Goal: Task Accomplishment & Management: Complete application form

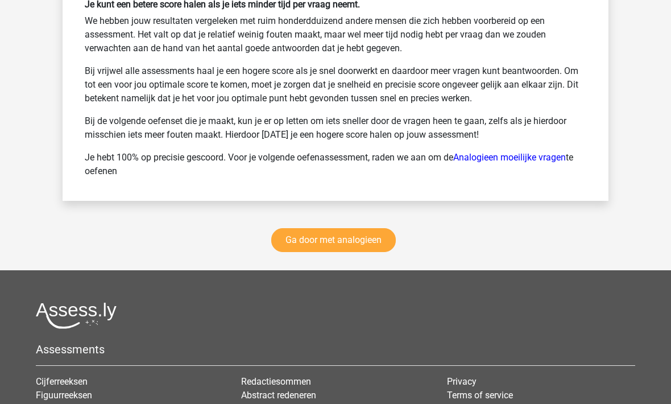
scroll to position [1814, 0]
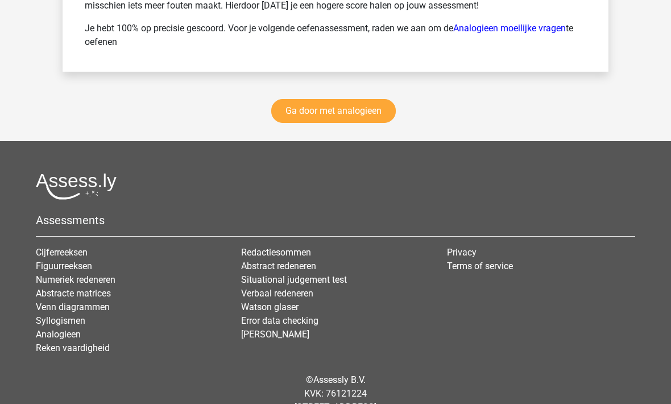
click at [307, 106] on link "Ga door met analogieen" at bounding box center [333, 112] width 125 height 24
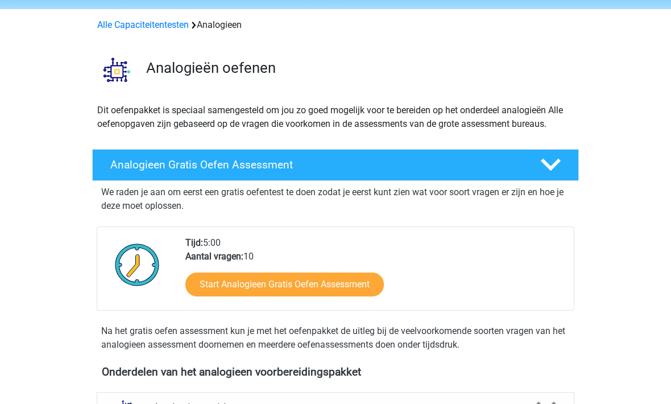
scroll to position [38, 0]
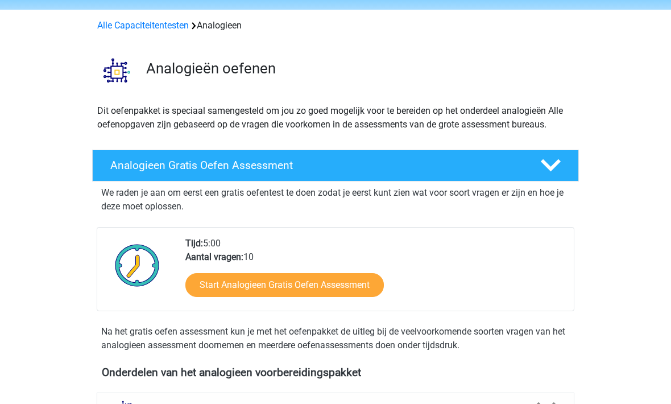
click at [123, 162] on h4 "Analogieen Gratis Oefen Assessment" at bounding box center [316, 165] width 412 height 13
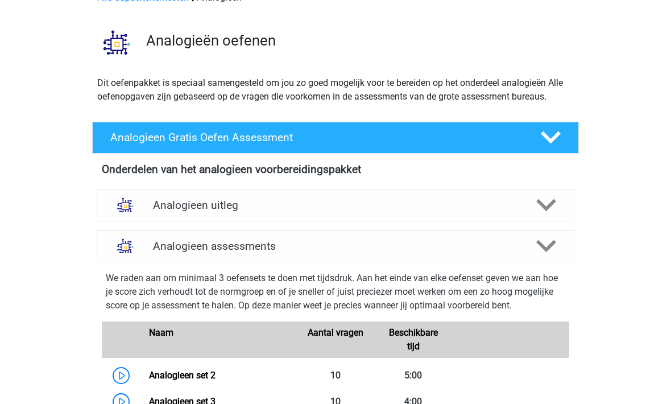
scroll to position [0, 0]
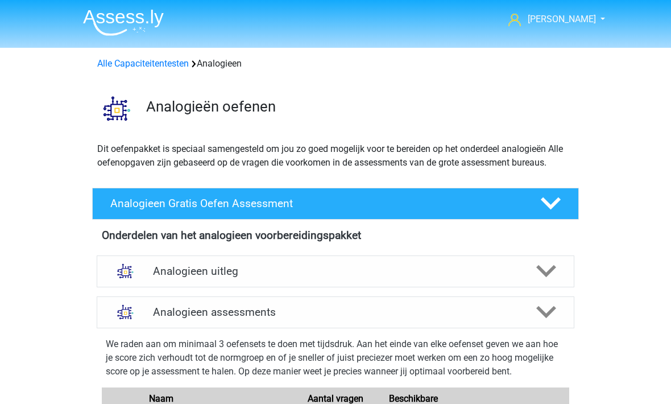
click at [138, 64] on link "Alle Capaciteitentesten" at bounding box center [143, 63] width 92 height 11
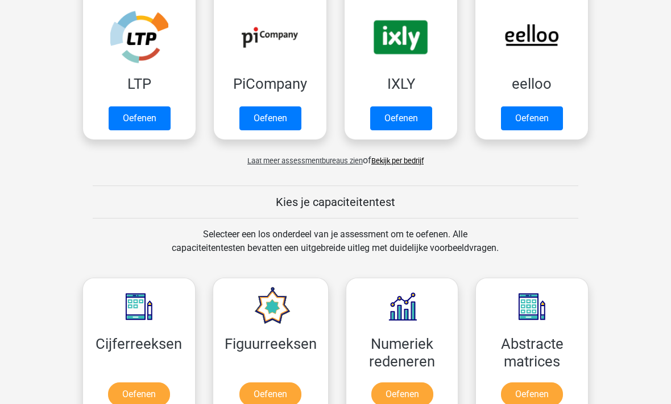
scroll to position [223, 0]
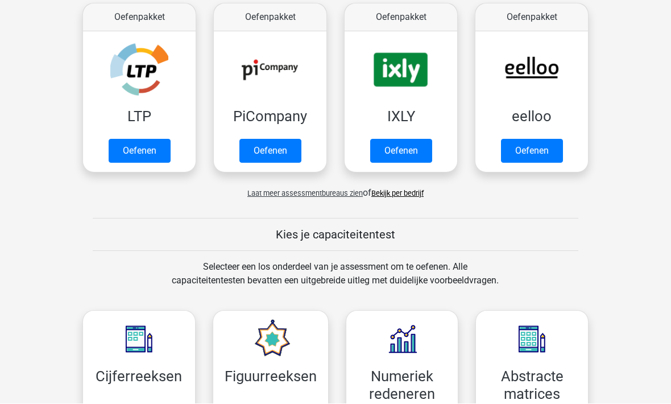
click at [126, 150] on link "Oefenen" at bounding box center [140, 151] width 62 height 24
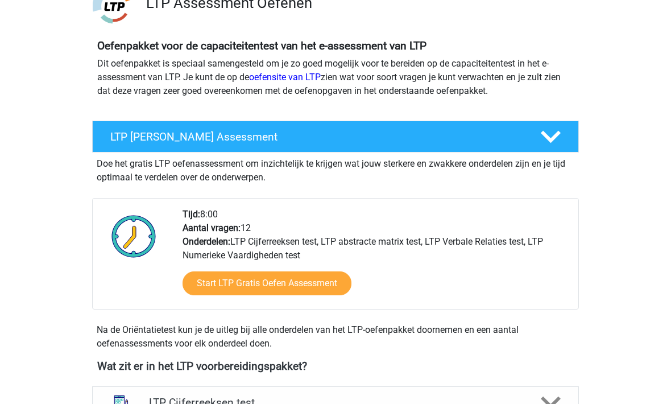
scroll to position [99, 0]
click at [211, 271] on link "Start LTP Gratis Oefen Assessment" at bounding box center [267, 283] width 169 height 24
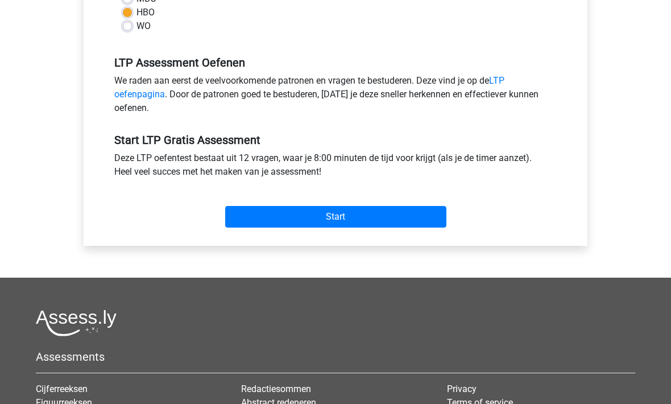
scroll to position [317, 0]
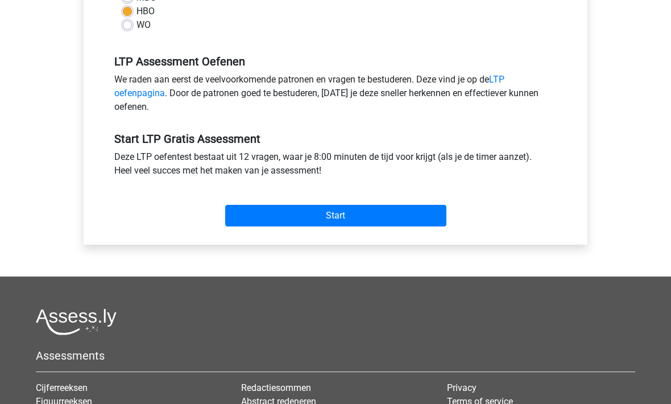
click at [268, 224] on input "Start" at bounding box center [335, 216] width 221 height 22
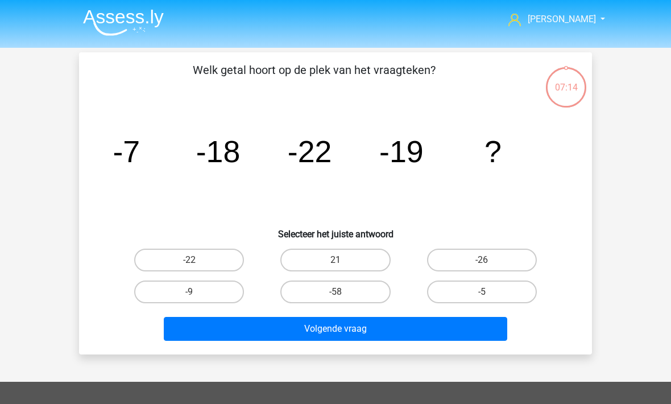
click at [259, 334] on button "Volgende vraag" at bounding box center [336, 329] width 344 height 24
click at [371, 325] on button "Volgende vraag" at bounding box center [336, 329] width 344 height 24
click at [167, 265] on label "-22" at bounding box center [189, 260] width 110 height 23
click at [189, 265] on input "-22" at bounding box center [192, 263] width 7 height 7
radio input "true"
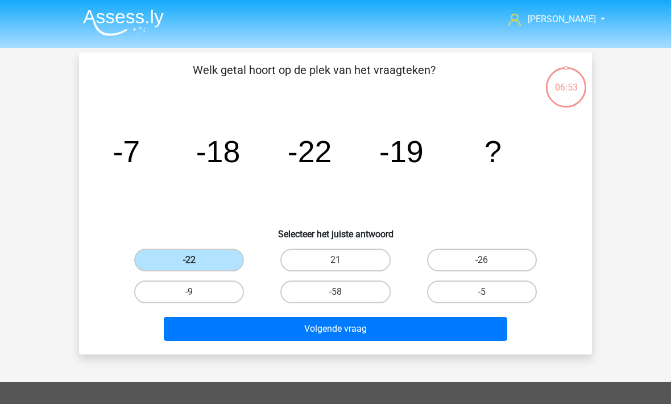
click at [179, 296] on label "-9" at bounding box center [189, 291] width 110 height 23
click at [189, 296] on input "-9" at bounding box center [192, 295] width 7 height 7
radio input "true"
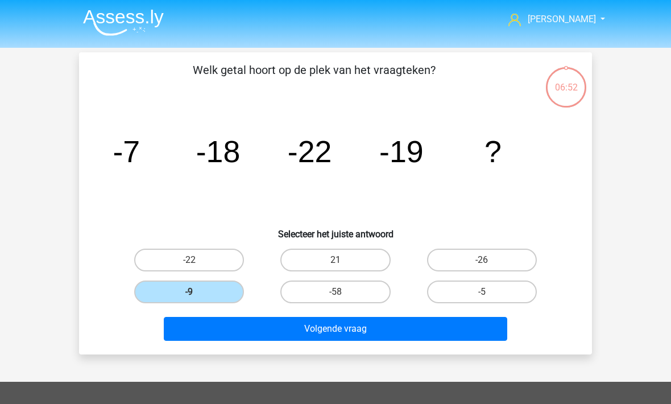
click at [230, 328] on button "Volgende vraag" at bounding box center [336, 329] width 344 height 24
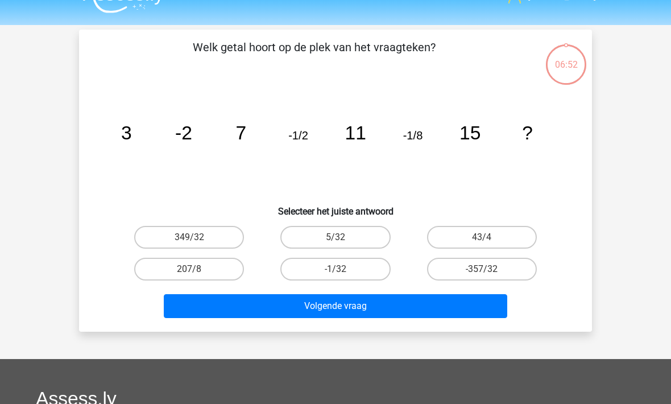
scroll to position [52, 0]
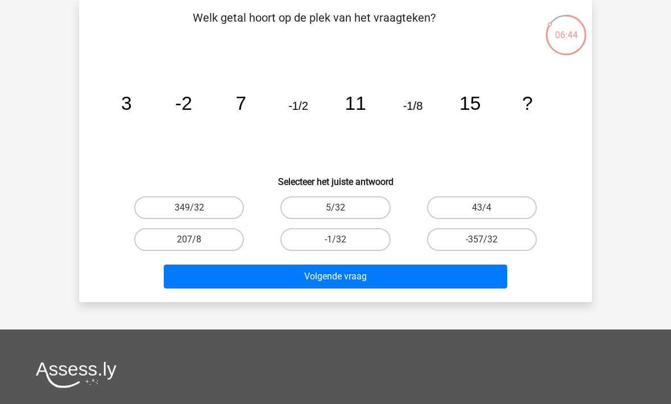
click at [301, 242] on label "-1/32" at bounding box center [335, 239] width 110 height 23
click at [336, 242] on input "-1/32" at bounding box center [339, 242] width 7 height 7
radio input "true"
click at [301, 282] on button "Volgende vraag" at bounding box center [336, 276] width 344 height 24
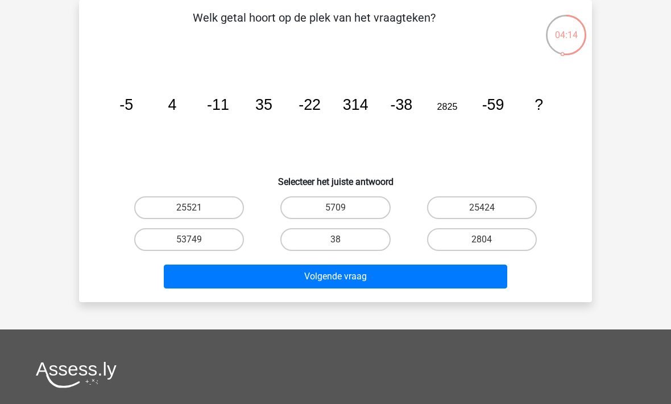
click at [456, 210] on label "25424" at bounding box center [482, 207] width 110 height 23
click at [482, 210] on input "25424" at bounding box center [485, 211] width 7 height 7
radio input "true"
click at [300, 272] on button "Volgende vraag" at bounding box center [336, 276] width 344 height 24
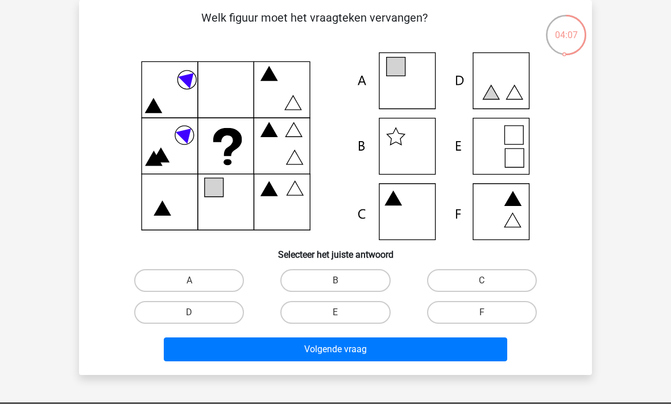
click at [185, 279] on label "A" at bounding box center [189, 280] width 110 height 23
click at [189, 280] on input "A" at bounding box center [192, 283] width 7 height 7
radio input "true"
click at [245, 350] on button "Volgende vraag" at bounding box center [336, 349] width 344 height 24
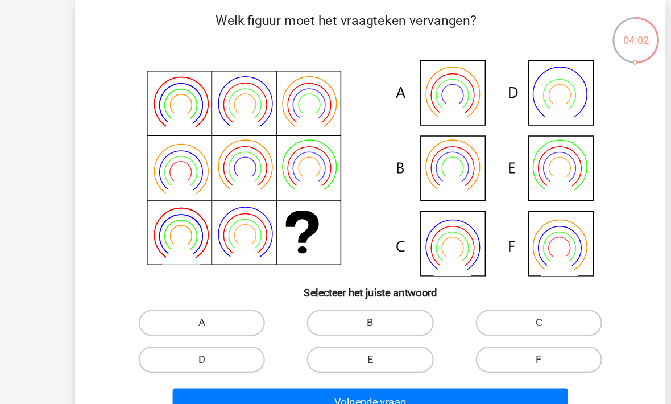
scroll to position [48, 0]
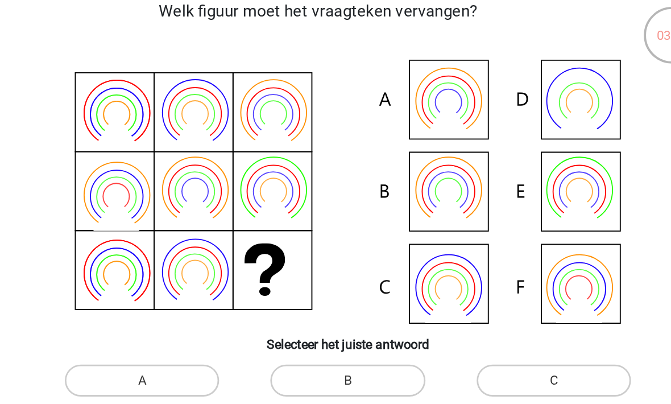
click at [280, 273] on label "B" at bounding box center [335, 284] width 110 height 23
click at [336, 284] on input "B" at bounding box center [339, 287] width 7 height 7
radio input "true"
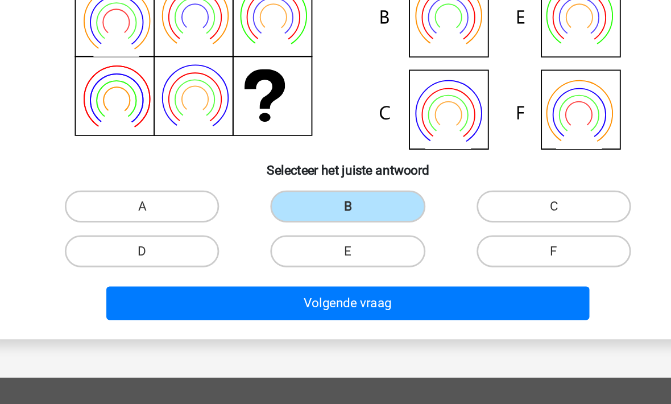
click at [216, 294] on button "Volgende vraag" at bounding box center [336, 306] width 344 height 24
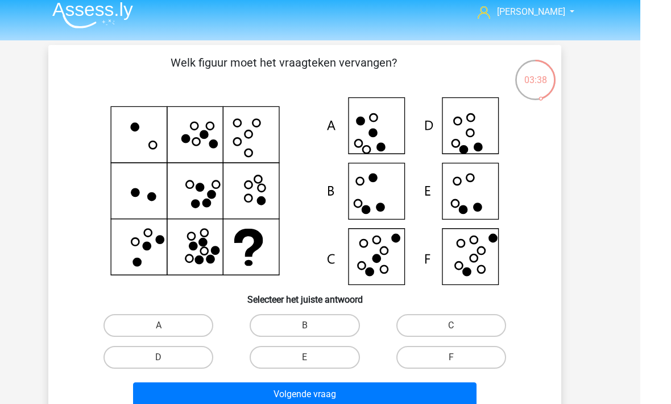
scroll to position [27, 0]
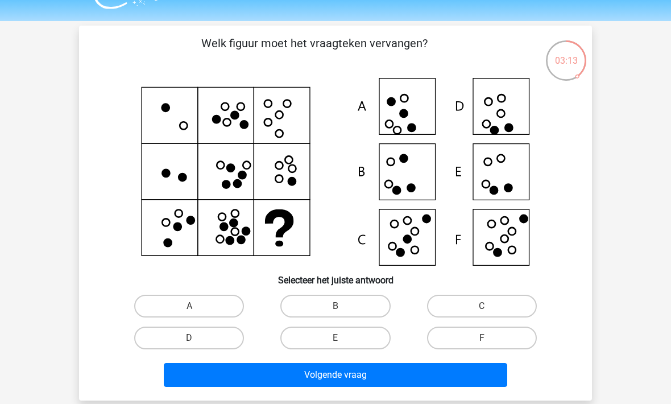
click at [448, 340] on label "F" at bounding box center [482, 337] width 110 height 23
click at [482, 340] on input "F" at bounding box center [485, 341] width 7 height 7
radio input "true"
click at [375, 382] on button "Volgende vraag" at bounding box center [336, 375] width 344 height 24
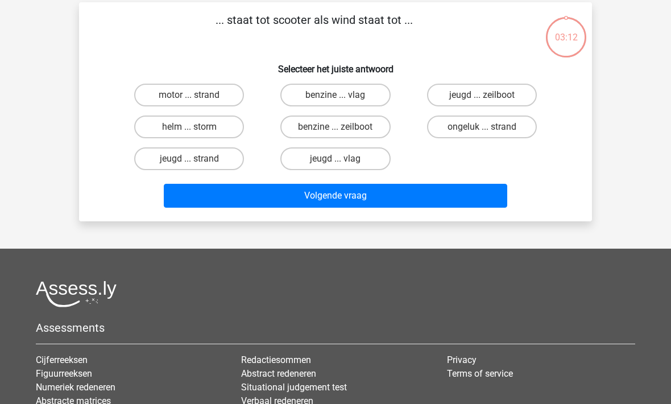
scroll to position [52, 0]
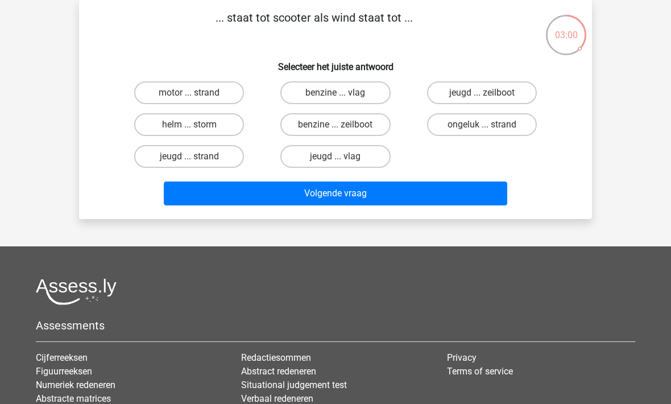
click at [303, 128] on label "benzine ... zeilboot" at bounding box center [335, 124] width 110 height 23
click at [336, 128] on input "benzine ... zeilboot" at bounding box center [339, 128] width 7 height 7
radio input "true"
click at [260, 197] on button "Volgende vraag" at bounding box center [336, 193] width 344 height 24
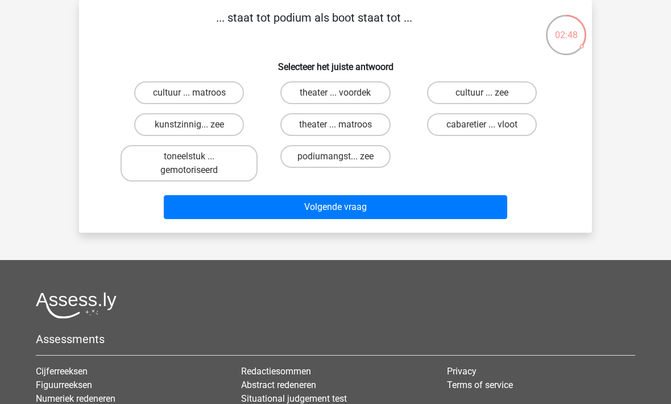
click at [294, 94] on label "theater ... voordek" at bounding box center [335, 92] width 110 height 23
click at [336, 94] on input "theater ... voordek" at bounding box center [339, 96] width 7 height 7
radio input "true"
click at [311, 212] on button "Volgende vraag" at bounding box center [336, 207] width 344 height 24
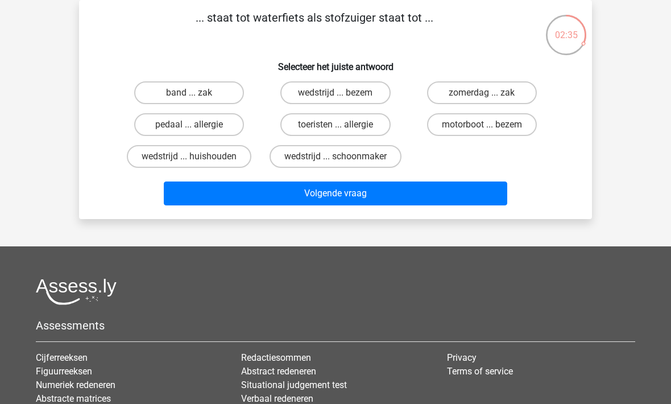
click at [454, 130] on label "motorboot ... bezem" at bounding box center [482, 124] width 110 height 23
click at [482, 130] on input "motorboot ... bezem" at bounding box center [485, 128] width 7 height 7
radio input "true"
click at [382, 197] on button "Volgende vraag" at bounding box center [336, 193] width 344 height 24
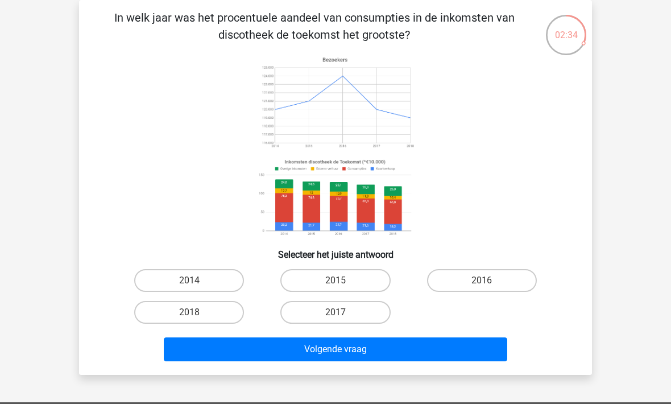
click at [495, 278] on label "2016" at bounding box center [482, 280] width 110 height 23
click at [489, 280] on input "2016" at bounding box center [485, 283] width 7 height 7
radio input "true"
click at [458, 351] on button "Volgende vraag" at bounding box center [336, 349] width 344 height 24
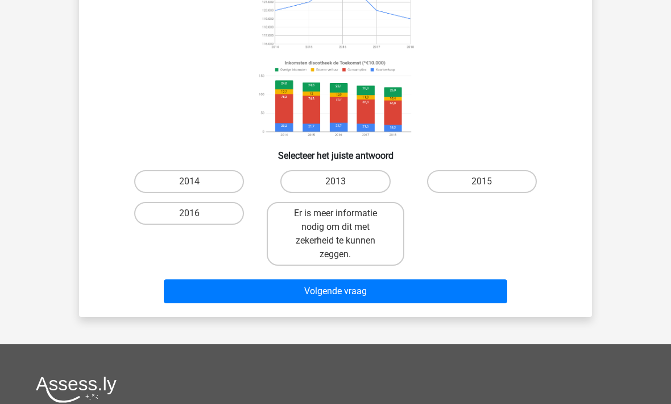
scroll to position [156, 0]
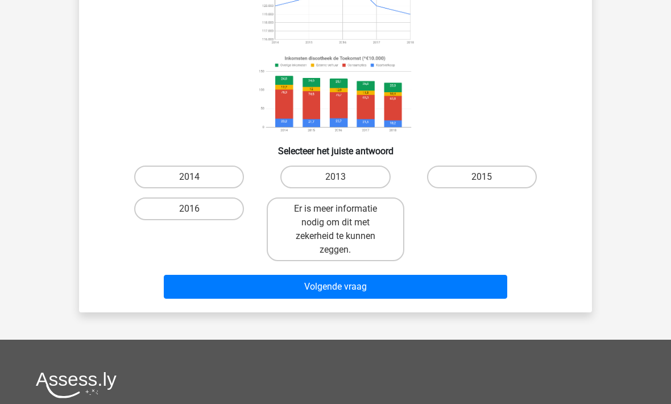
click at [418, 290] on button "Volgende vraag" at bounding box center [336, 287] width 344 height 24
click at [431, 289] on button "Volgende vraag" at bounding box center [336, 287] width 344 height 24
click at [461, 176] on label "2015" at bounding box center [482, 177] width 110 height 23
click at [482, 177] on input "2015" at bounding box center [485, 180] width 7 height 7
radio input "true"
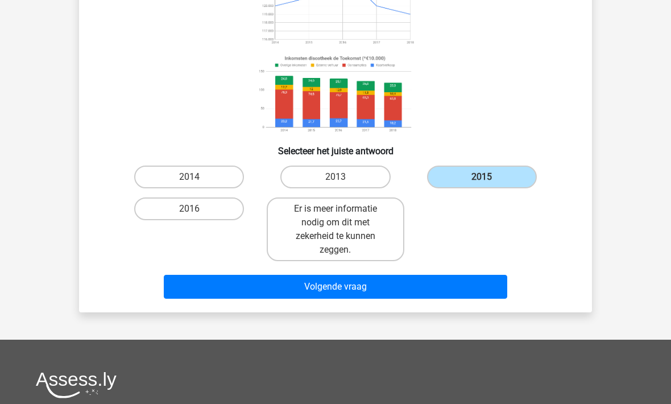
click at [415, 284] on button "Volgende vraag" at bounding box center [336, 287] width 344 height 24
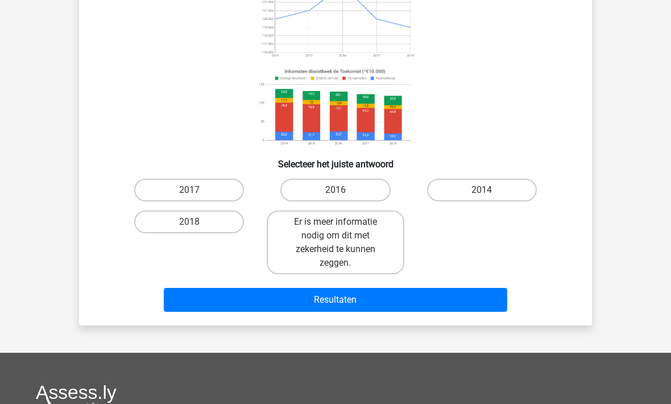
scroll to position [151, 0]
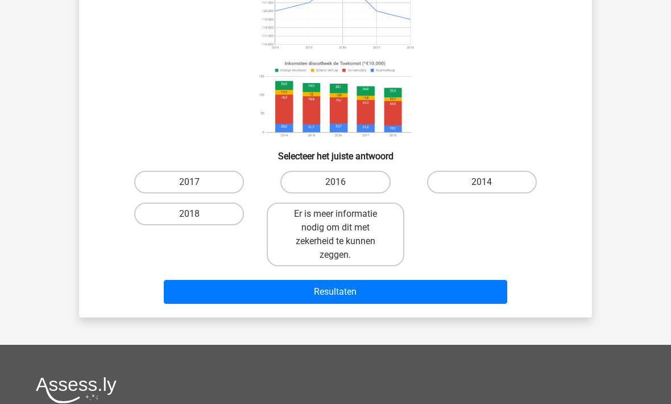
click at [461, 184] on label "2014" at bounding box center [482, 182] width 110 height 23
click at [482, 184] on input "2014" at bounding box center [485, 185] width 7 height 7
radio input "true"
click at [421, 290] on button "Resultaten" at bounding box center [336, 292] width 344 height 24
click at [285, 280] on button "Resultaten" at bounding box center [336, 292] width 344 height 24
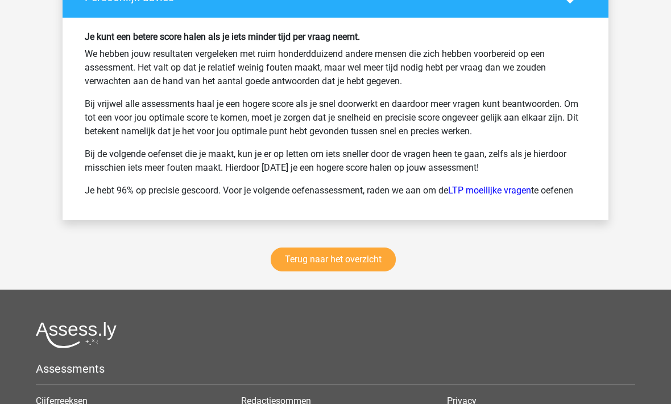
scroll to position [1999, 0]
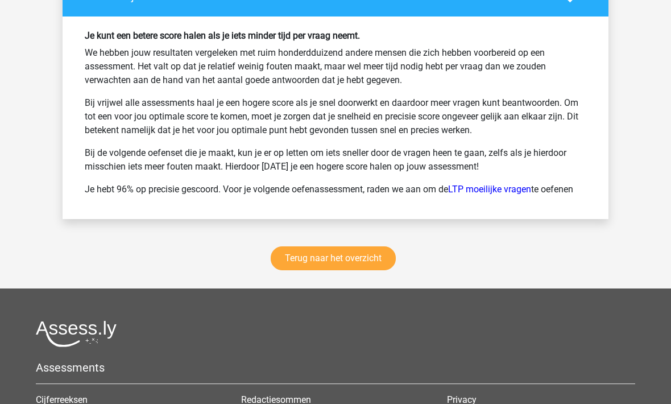
click at [303, 254] on link "Terug naar het overzicht" at bounding box center [333, 258] width 125 height 24
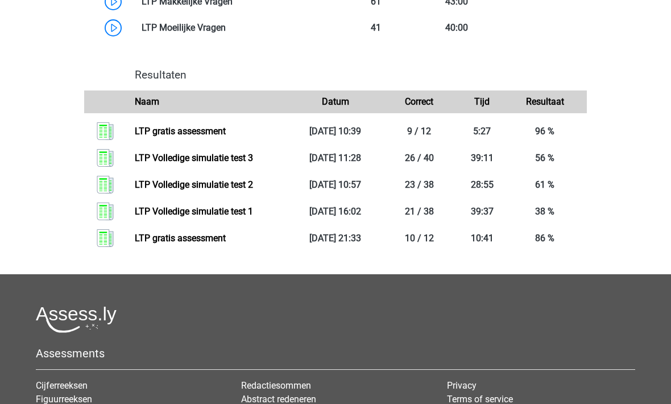
scroll to position [844, 0]
click at [159, 212] on link "LTP Volledige simulatie test 1" at bounding box center [194, 211] width 118 height 11
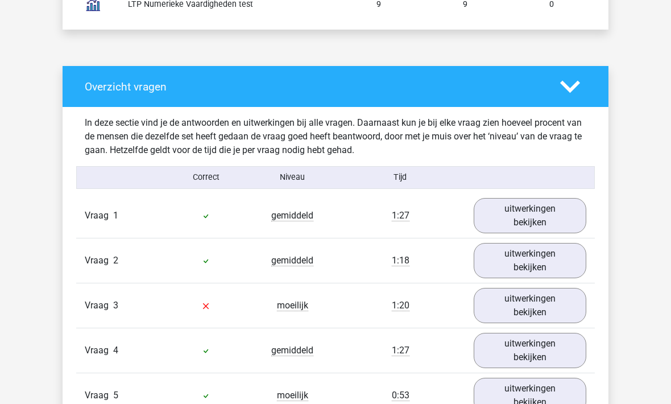
scroll to position [838, 0]
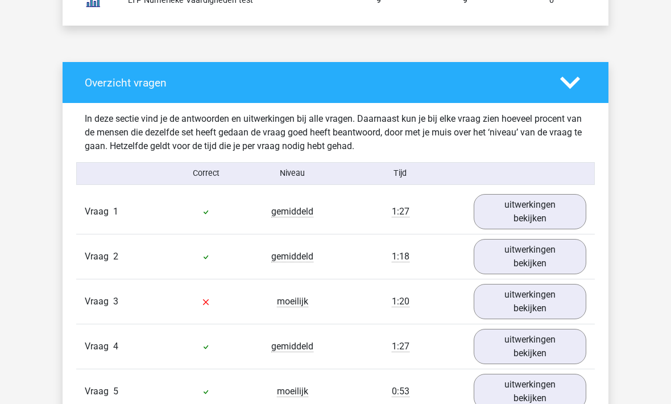
click at [520, 219] on link "uitwerkingen bekijken" at bounding box center [530, 212] width 113 height 35
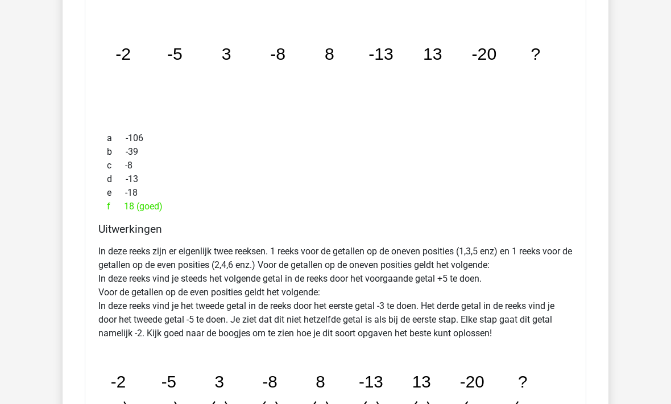
scroll to position [1107, 0]
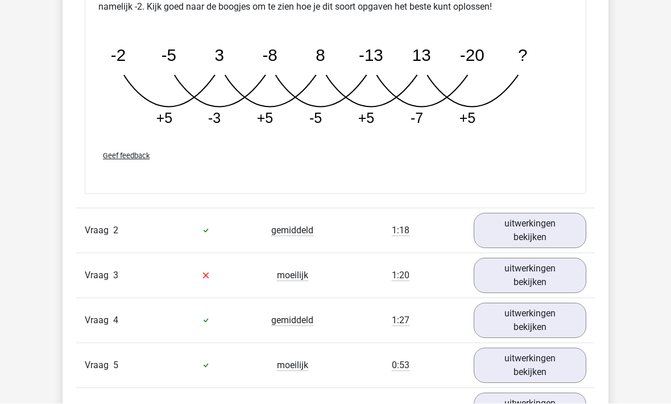
click at [521, 229] on link "uitwerkingen bekijken" at bounding box center [530, 230] width 113 height 35
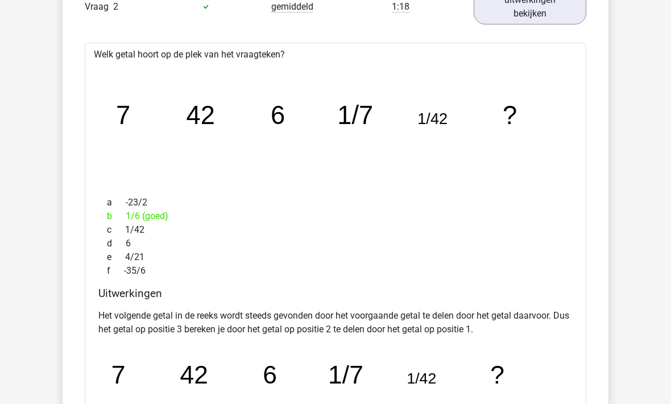
scroll to position [1657, 0]
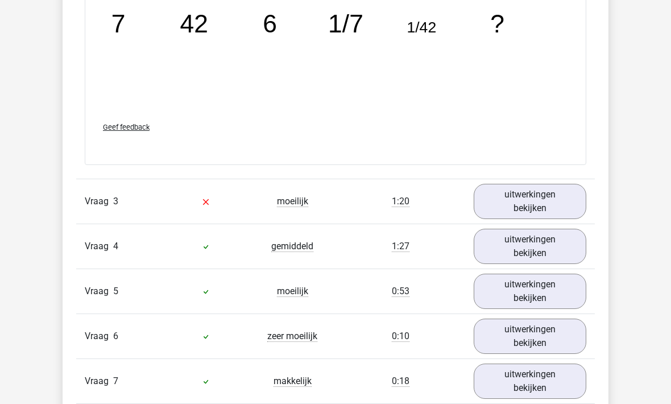
click at [513, 195] on link "uitwerkingen bekijken" at bounding box center [530, 201] width 113 height 35
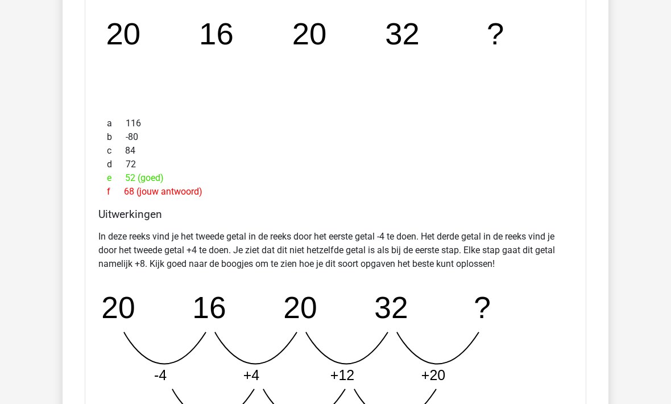
scroll to position [2282, 0]
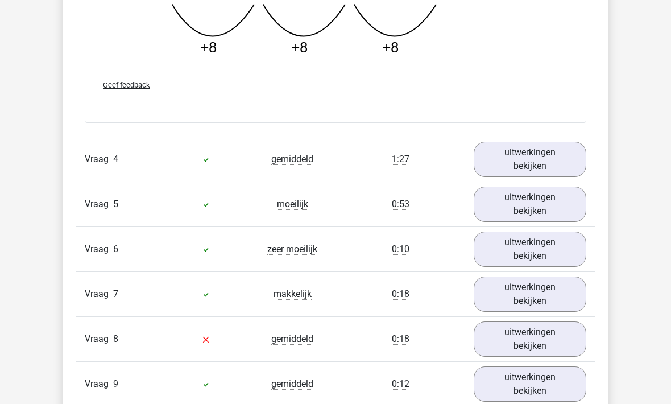
click at [523, 164] on link "uitwerkingen bekijken" at bounding box center [530, 159] width 113 height 35
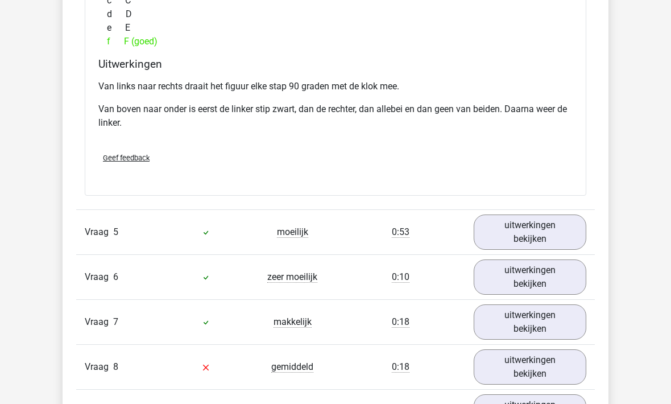
scroll to position [3130, 0]
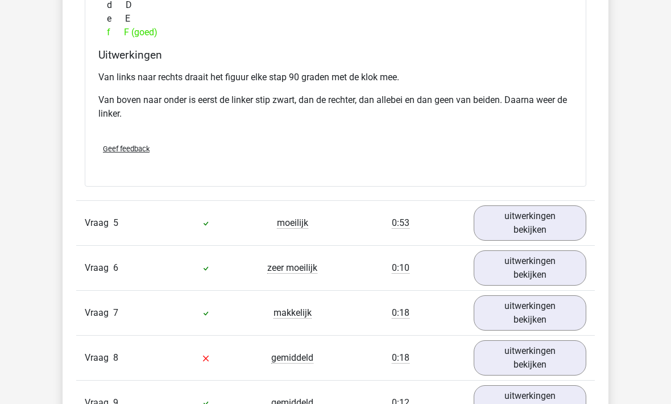
click at [514, 226] on link "uitwerkingen bekijken" at bounding box center [530, 222] width 113 height 35
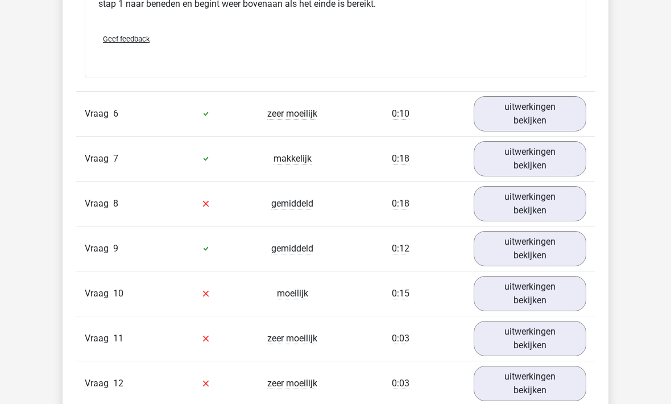
scroll to position [3783, 0]
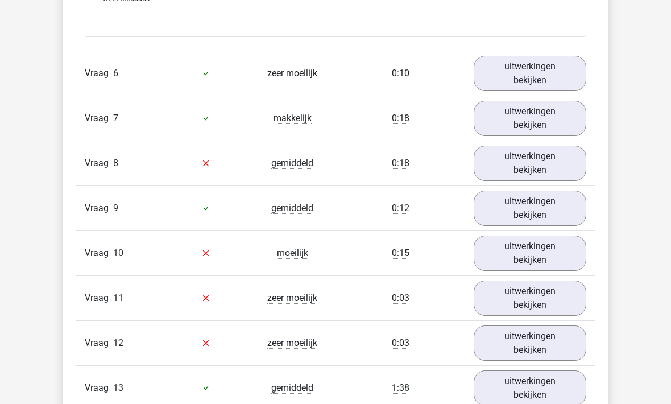
click at [508, 67] on link "uitwerkingen bekijken" at bounding box center [530, 73] width 113 height 35
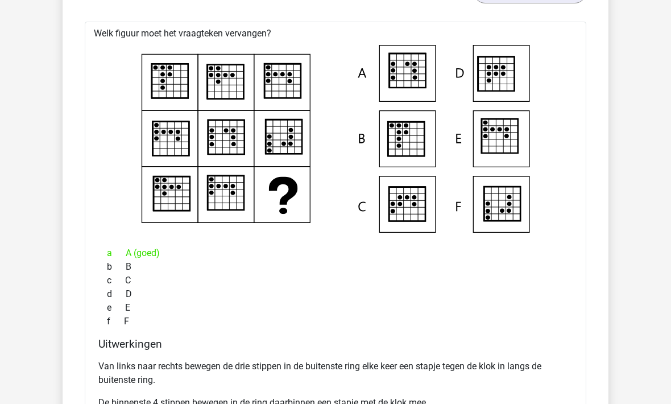
scroll to position [3871, 0]
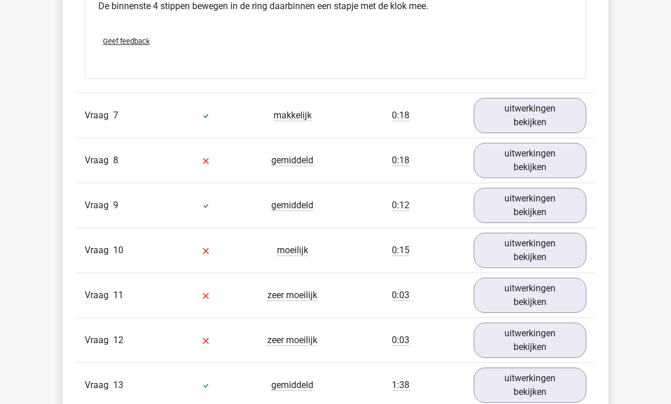
click at [502, 105] on link "uitwerkingen bekijken" at bounding box center [530, 115] width 113 height 35
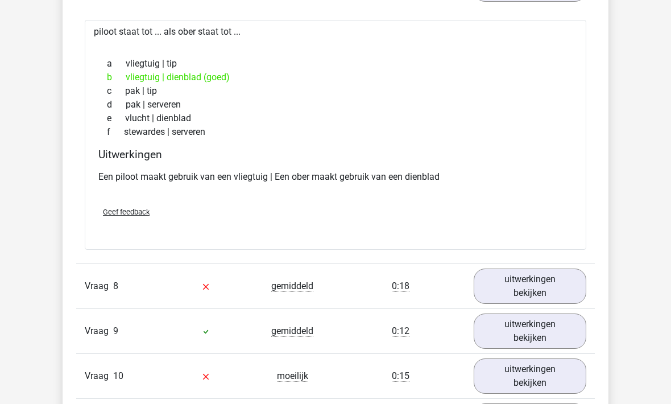
scroll to position [4399, 0]
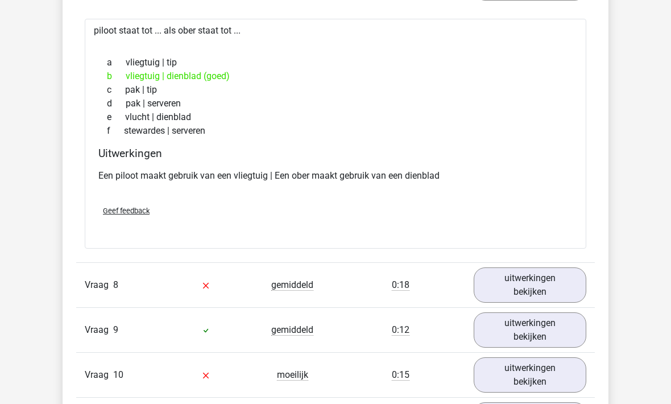
click at [508, 286] on link "uitwerkingen bekijken" at bounding box center [530, 285] width 113 height 35
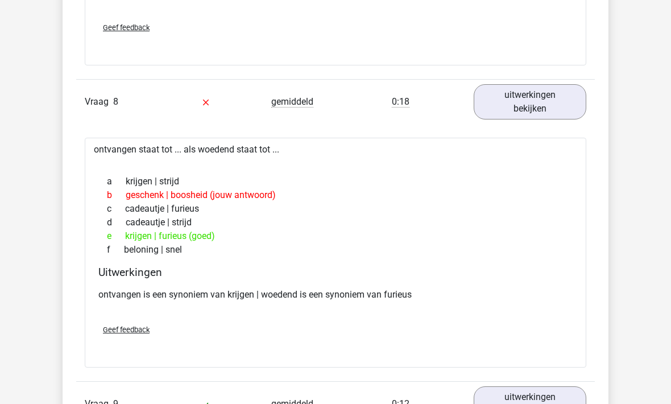
scroll to position [4584, 0]
click at [131, 339] on div "Geef feedback" at bounding box center [335, 328] width 483 height 29
click at [518, 402] on link "uitwerkingen bekijken" at bounding box center [530, 402] width 113 height 35
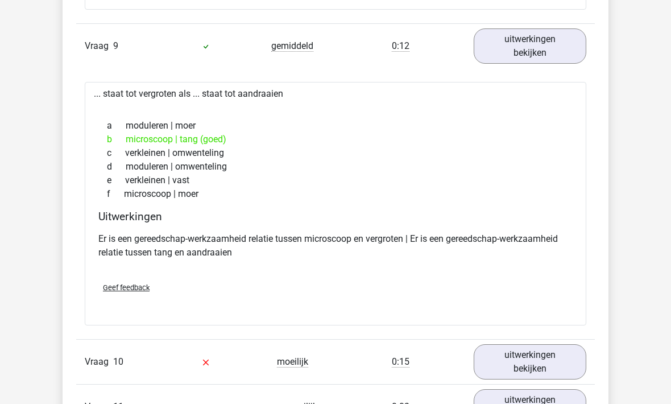
scroll to position [4940, 0]
click at [88, 321] on div "... staat tot vergroten als ... staat tot aandraaien a moduleren | moer b micro…" at bounding box center [336, 203] width 502 height 243
click at [524, 370] on link "uitwerkingen bekijken" at bounding box center [530, 362] width 113 height 35
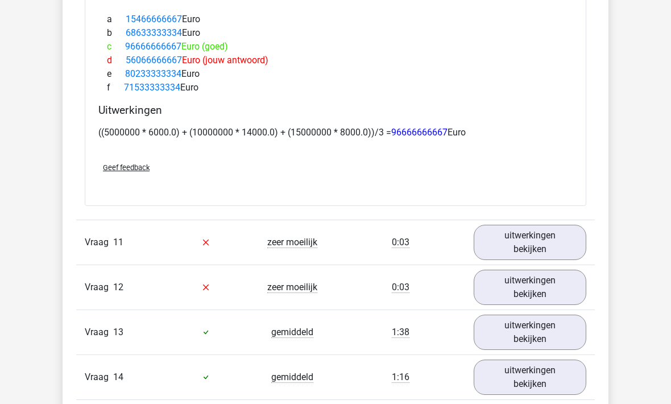
scroll to position [5786, 0]
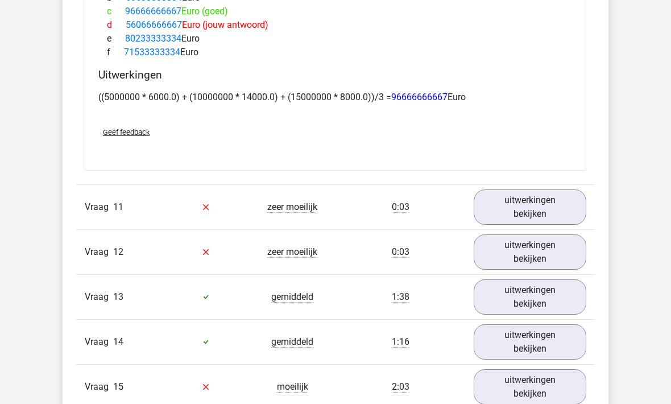
click at [518, 235] on link "uitwerkingen bekijken" at bounding box center [530, 252] width 113 height 35
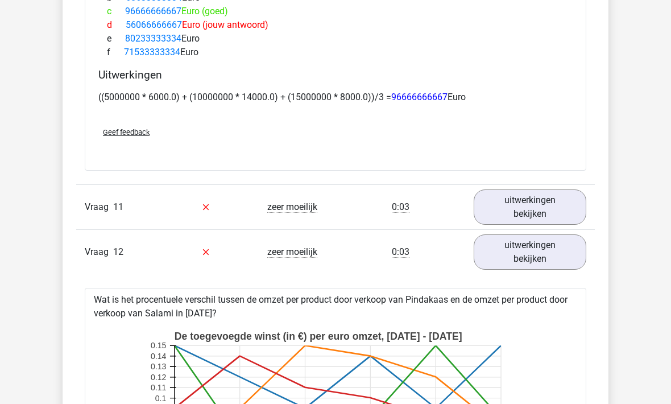
click at [522, 205] on link "uitwerkingen bekijken" at bounding box center [530, 206] width 113 height 35
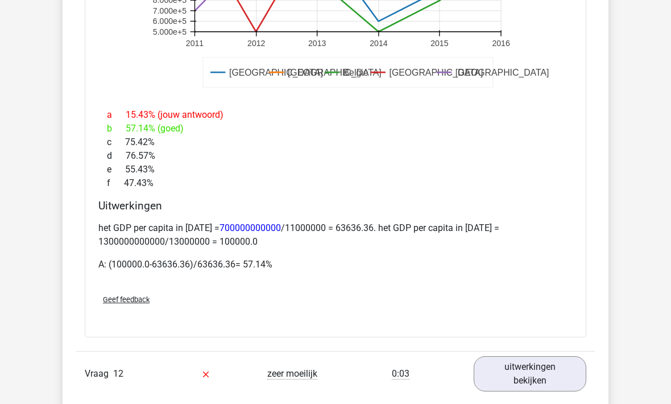
click at [523, 364] on link "uitwerkingen bekijken" at bounding box center [530, 373] width 113 height 35
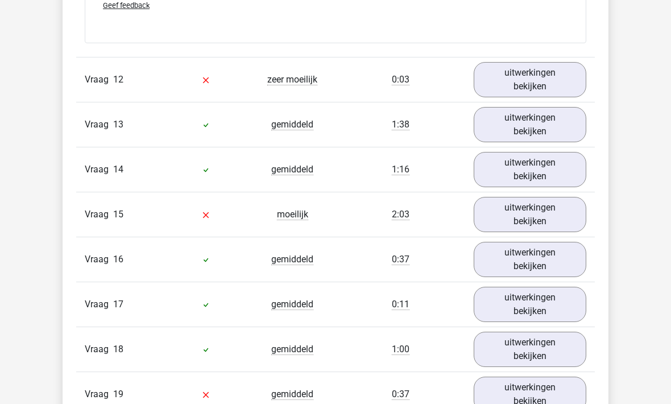
click at [522, 64] on link "uitwerkingen bekijken" at bounding box center [530, 80] width 113 height 35
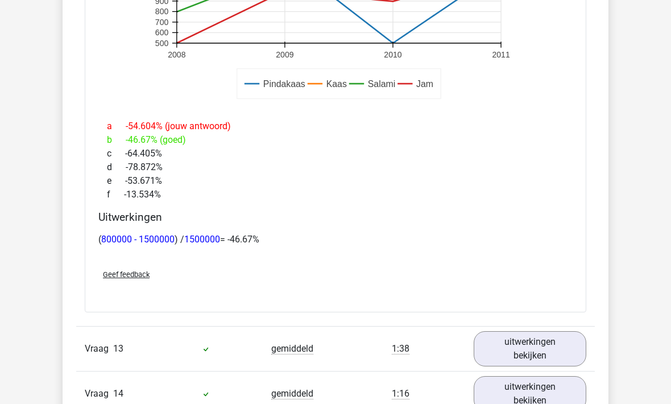
click at [507, 340] on link "uitwerkingen bekijken" at bounding box center [530, 349] width 113 height 35
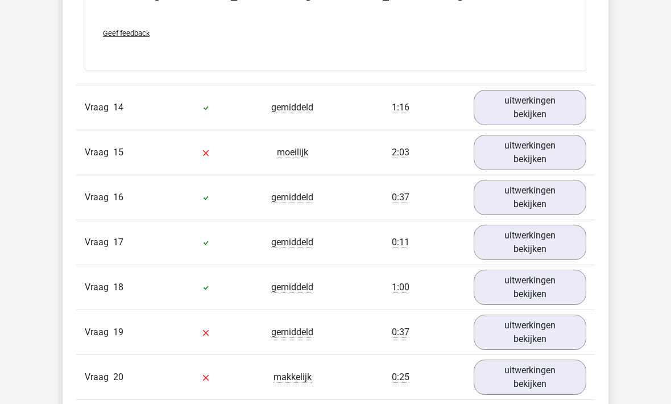
scroll to position [7909, 0]
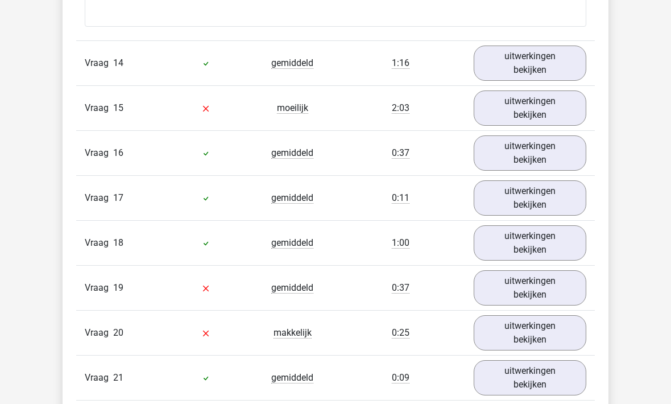
click at [527, 53] on link "uitwerkingen bekijken" at bounding box center [530, 63] width 113 height 35
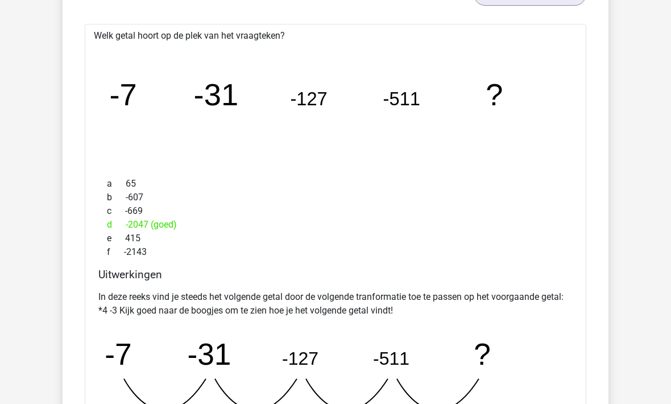
scroll to position [7984, 0]
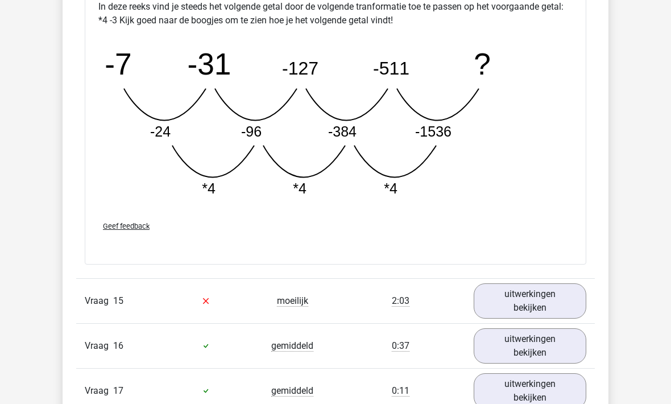
click at [509, 284] on link "uitwerkingen bekijken" at bounding box center [530, 301] width 113 height 35
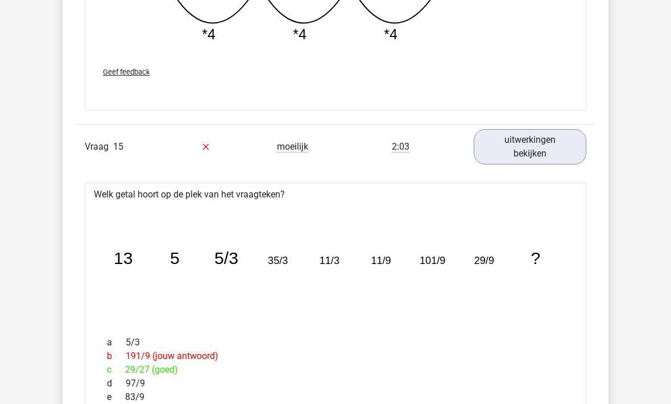
scroll to position [8430, 0]
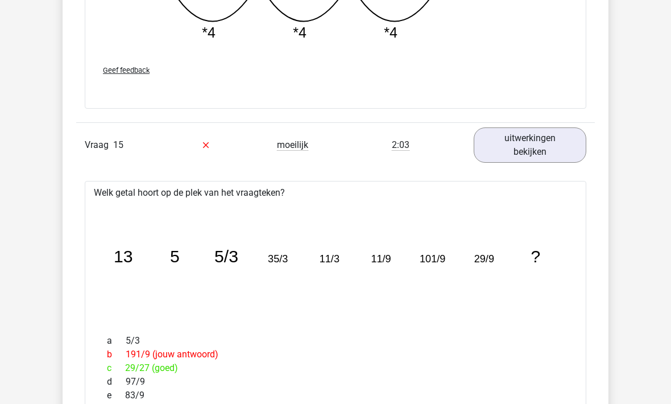
click at [119, 272] on icon "image/svg+xml 13 5 5/3 35/3 11/3 11/9 101/9 29/9 ?" at bounding box center [335, 263] width 465 height 117
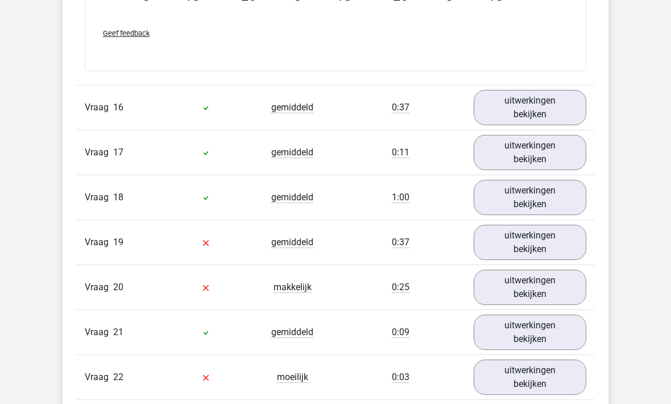
scroll to position [9021, 0]
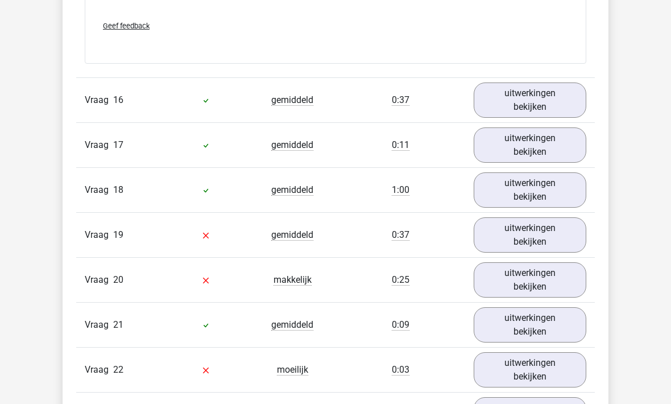
click at [545, 82] on link "uitwerkingen bekijken" at bounding box center [530, 99] width 113 height 35
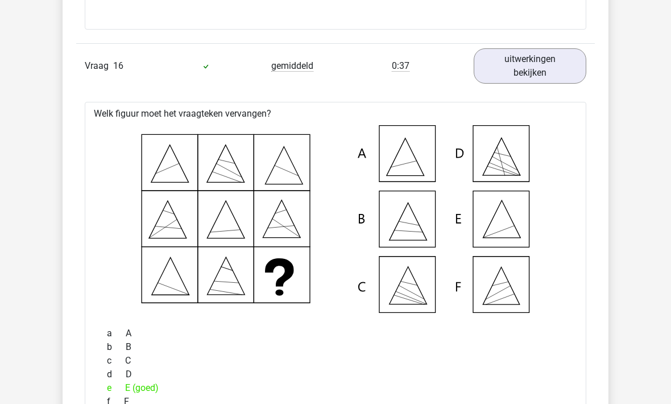
scroll to position [9052, 0]
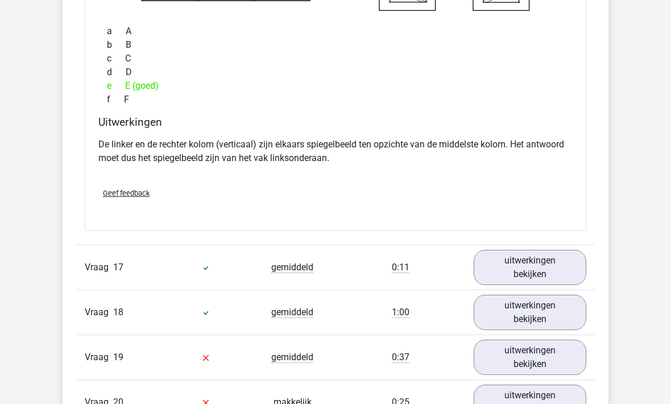
click at [501, 259] on link "uitwerkingen bekijken" at bounding box center [530, 267] width 113 height 35
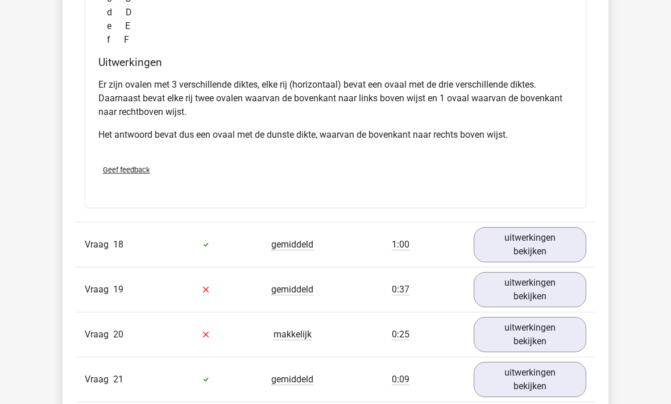
scroll to position [10010, 0]
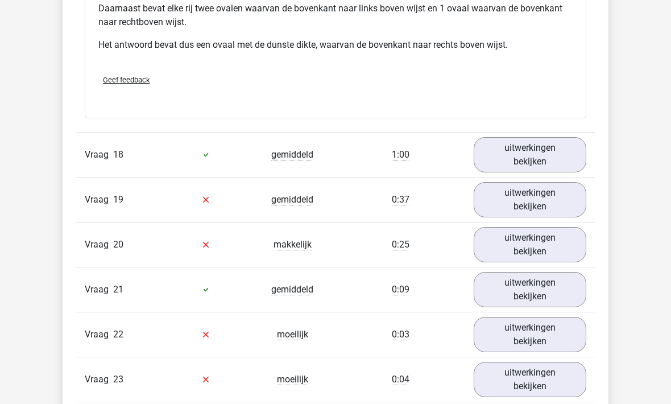
click at [514, 138] on link "uitwerkingen bekijken" at bounding box center [530, 154] width 113 height 35
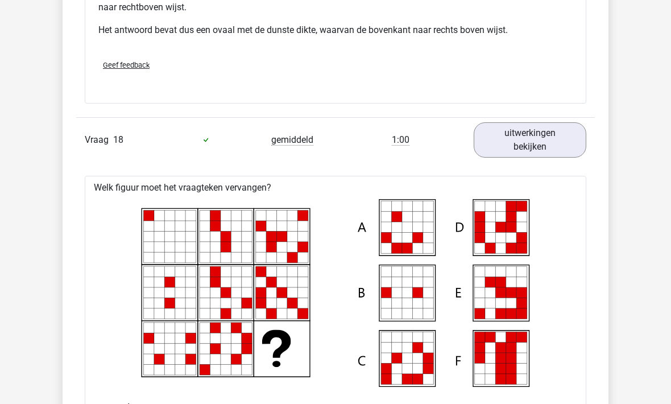
scroll to position [10087, 0]
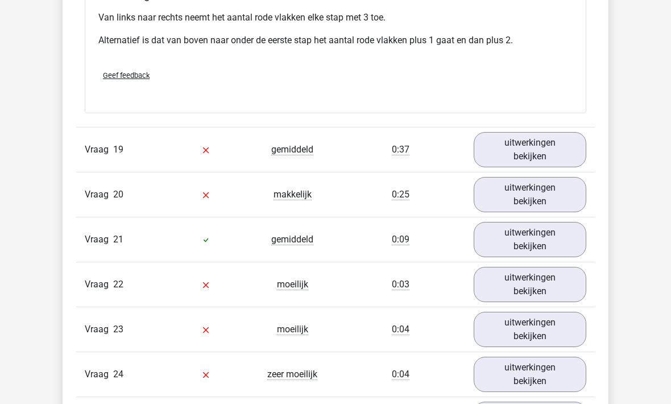
click at [516, 133] on link "uitwerkingen bekijken" at bounding box center [530, 150] width 113 height 35
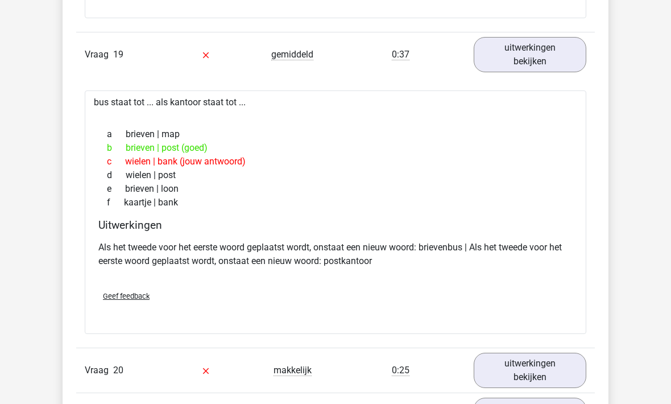
scroll to position [10690, 0]
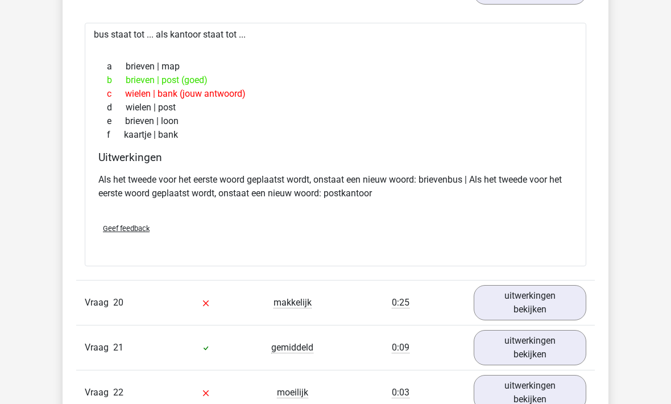
click at [515, 291] on link "uitwerkingen bekijken" at bounding box center [530, 302] width 113 height 35
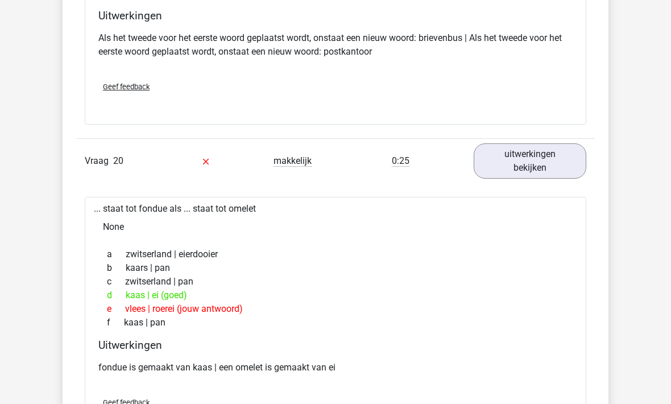
scroll to position [10831, 0]
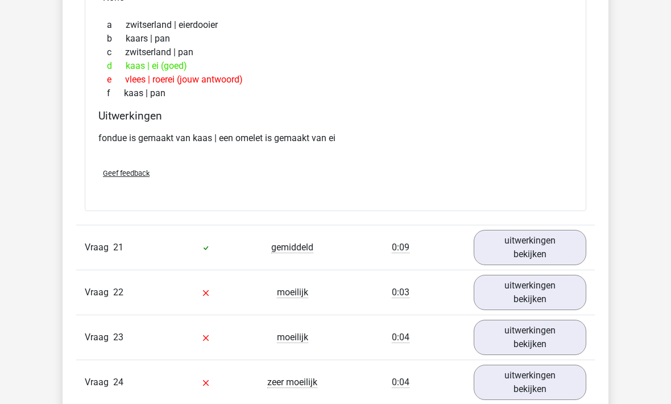
click at [523, 230] on link "uitwerkingen bekijken" at bounding box center [530, 247] width 113 height 35
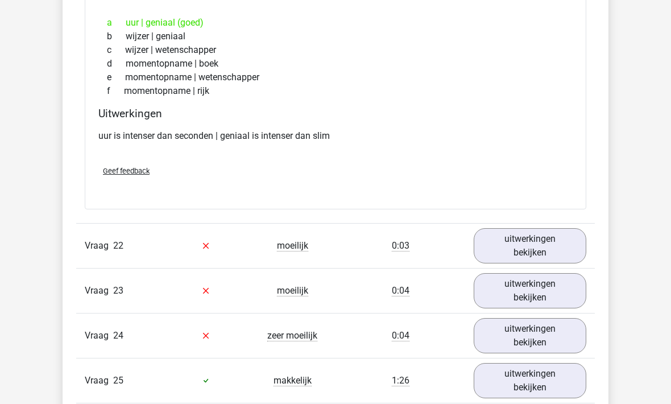
scroll to position [11398, 0]
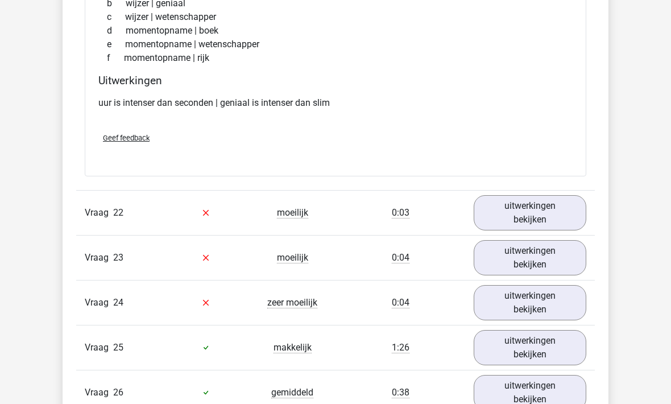
click at [519, 195] on link "uitwerkingen bekijken" at bounding box center [530, 212] width 113 height 35
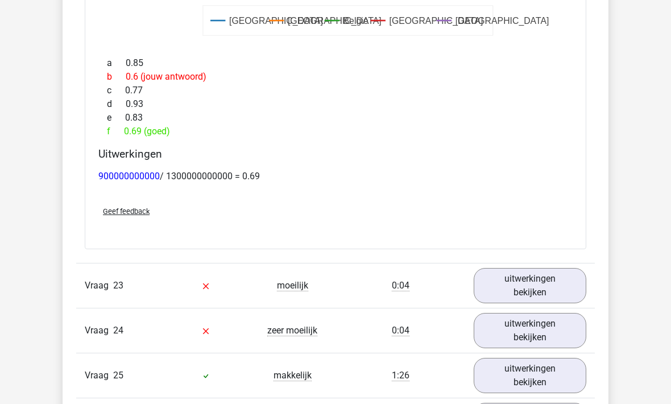
click at [512, 275] on link "uitwerkingen bekijken" at bounding box center [530, 285] width 113 height 35
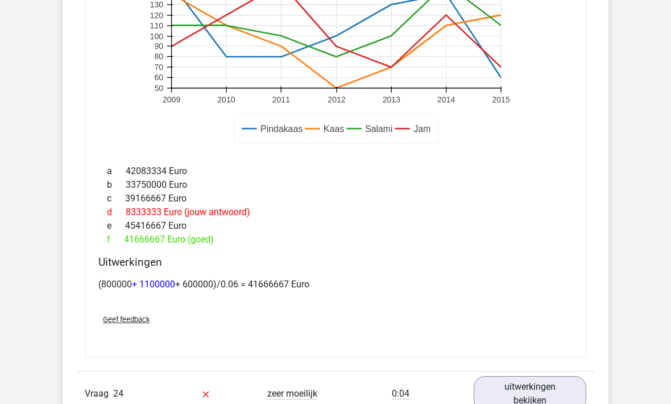
click at [515, 376] on link "uitwerkingen bekijken" at bounding box center [530, 393] width 113 height 35
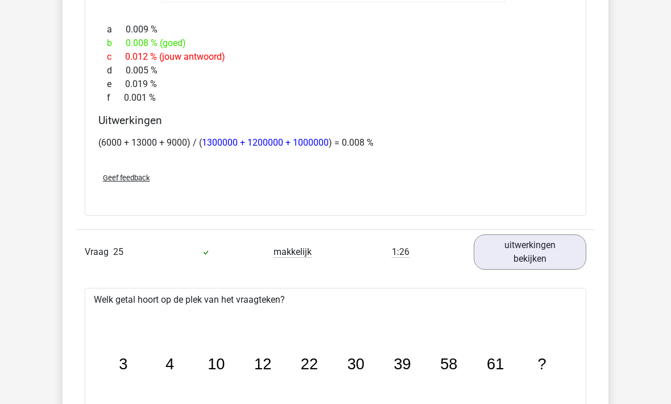
scroll to position [13579, 0]
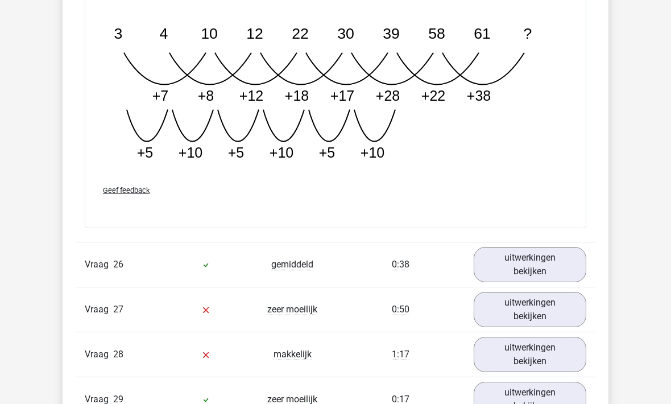
click at [502, 247] on link "uitwerkingen bekijken" at bounding box center [530, 264] width 113 height 35
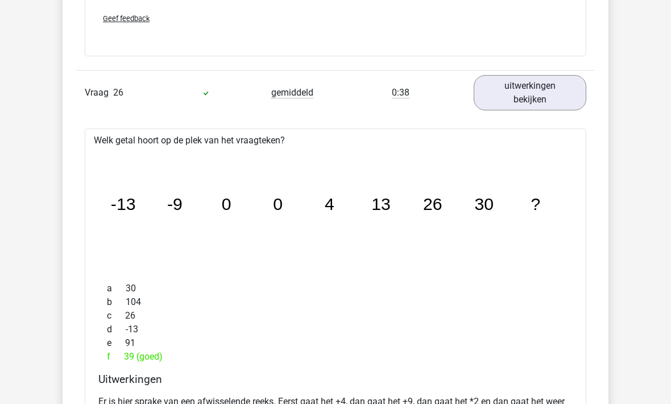
scroll to position [14304, 0]
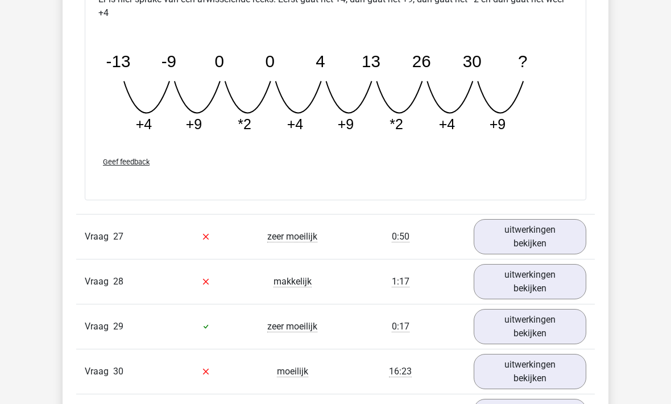
click at [518, 220] on link "uitwerkingen bekijken" at bounding box center [530, 237] width 113 height 35
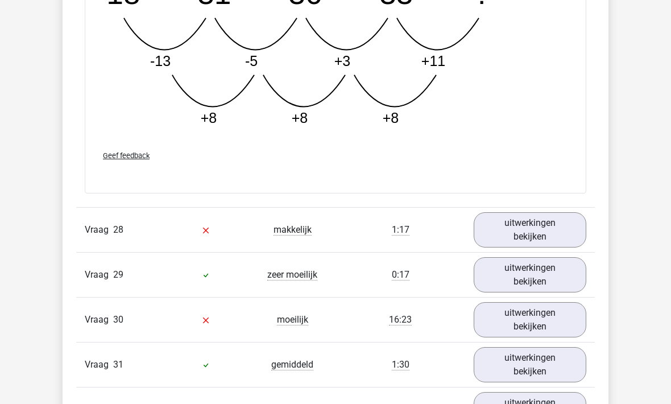
scroll to position [15477, 0]
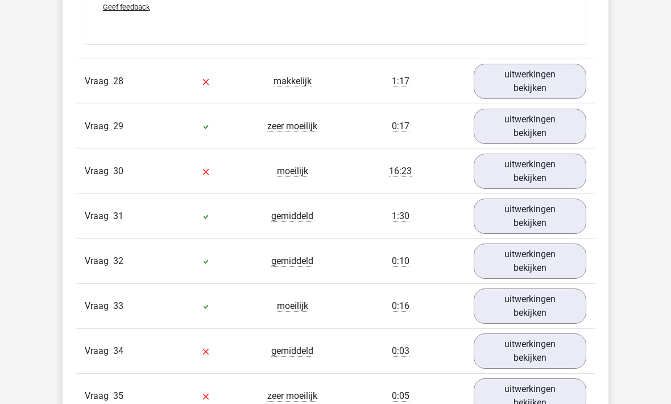
click at [501, 64] on link "uitwerkingen bekijken" at bounding box center [530, 81] width 113 height 35
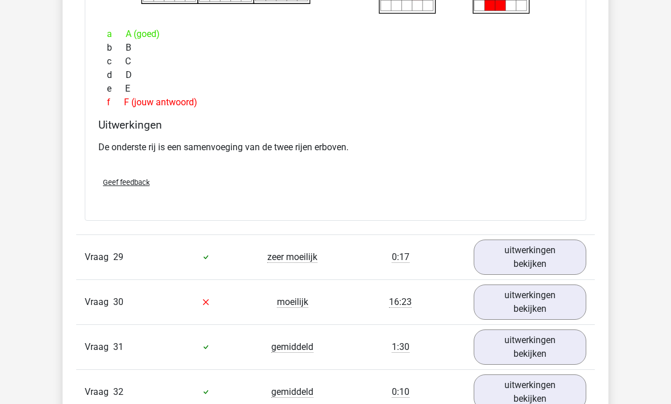
scroll to position [15803, 0]
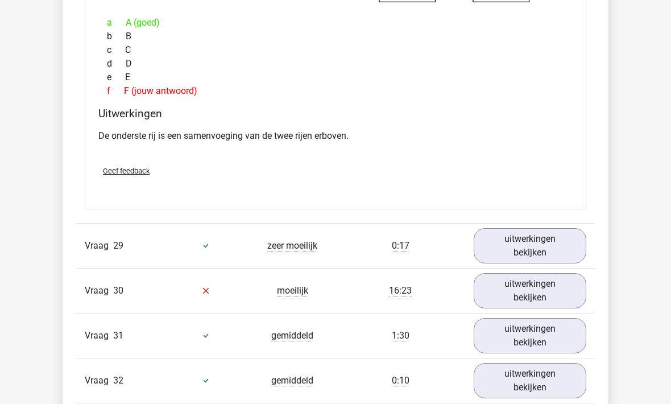
click at [520, 228] on link "uitwerkingen bekijken" at bounding box center [530, 245] width 113 height 35
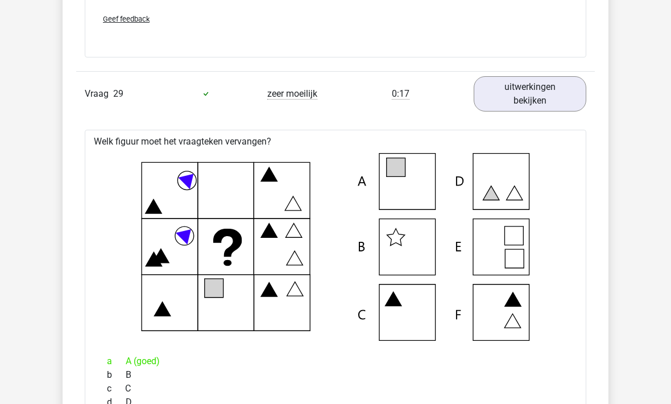
scroll to position [15964, 0]
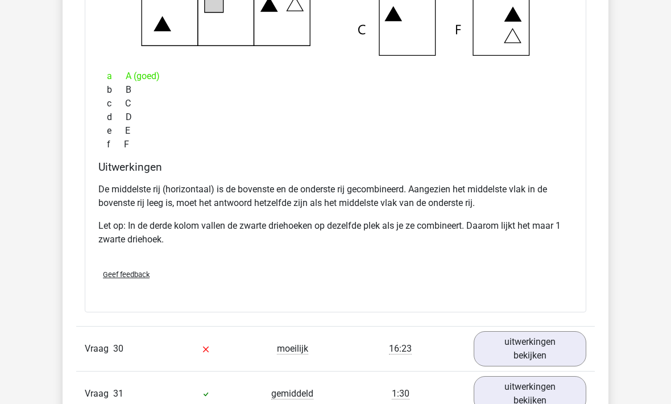
click at [504, 333] on link "uitwerkingen bekijken" at bounding box center [530, 349] width 113 height 35
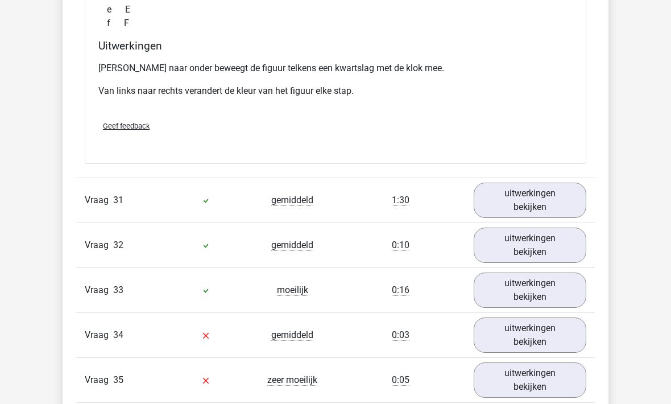
scroll to position [16938, 0]
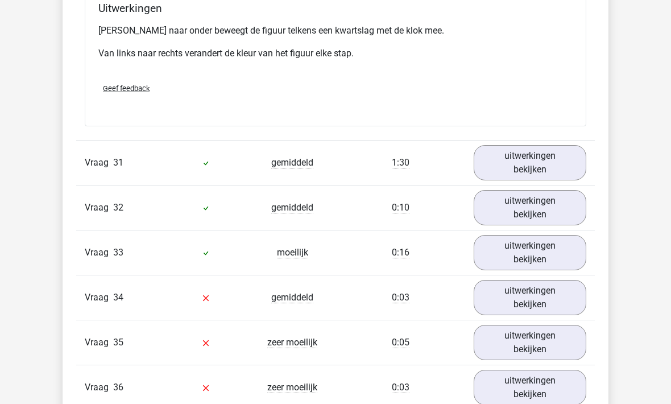
click at [516, 146] on link "uitwerkingen bekijken" at bounding box center [530, 162] width 113 height 35
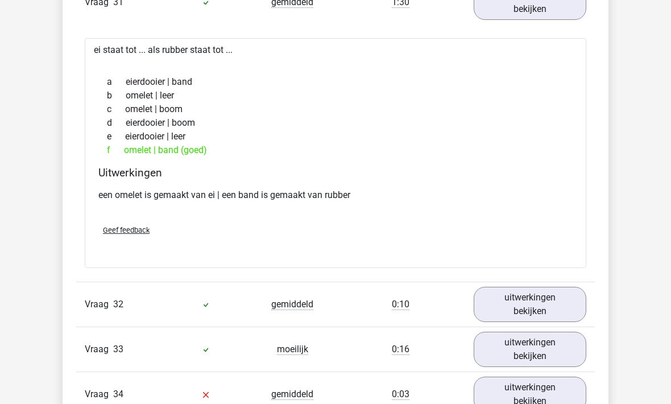
click at [518, 287] on link "uitwerkingen bekijken" at bounding box center [530, 304] width 113 height 35
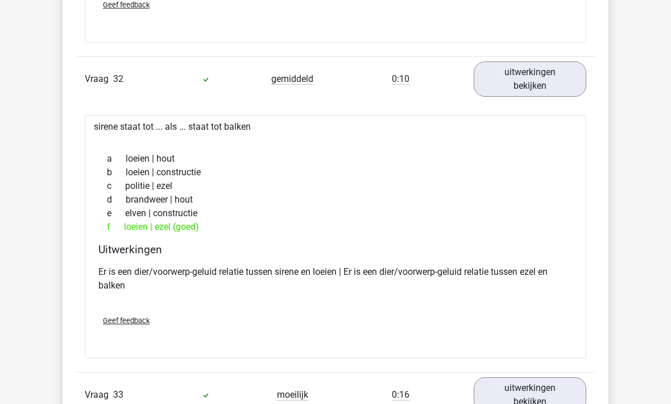
scroll to position [17355, 0]
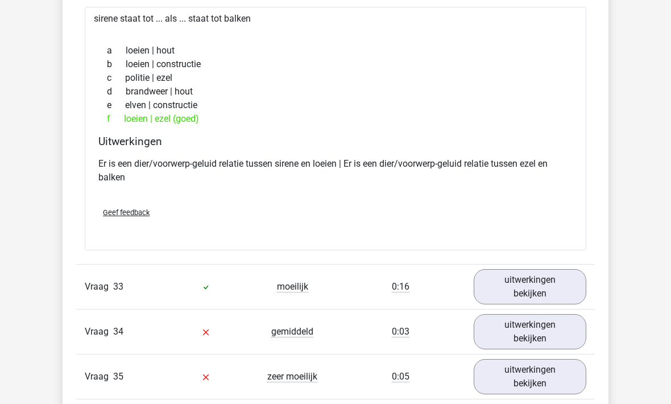
click at [521, 275] on link "uitwerkingen bekijken" at bounding box center [530, 286] width 113 height 35
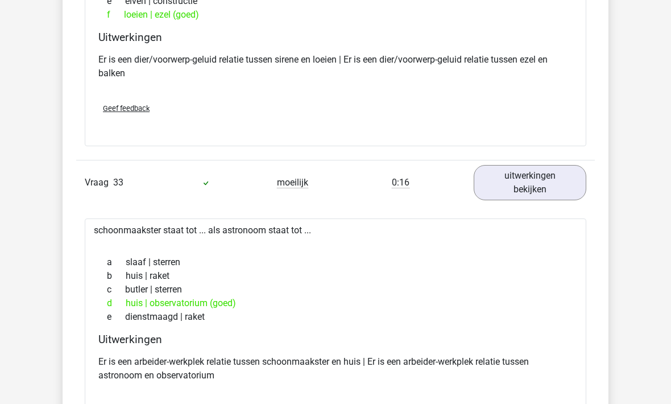
scroll to position [17668, 0]
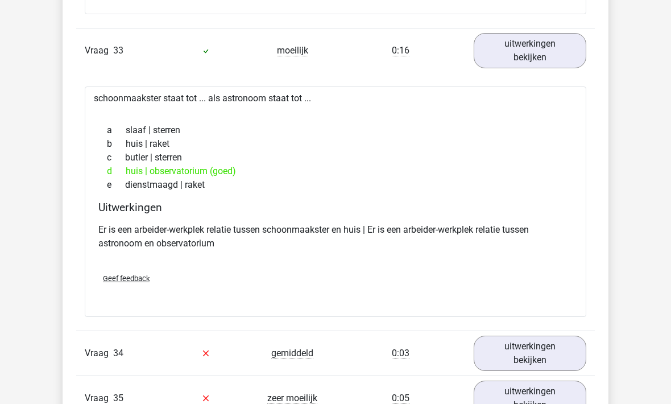
click at [516, 336] on link "uitwerkingen bekijken" at bounding box center [530, 353] width 113 height 35
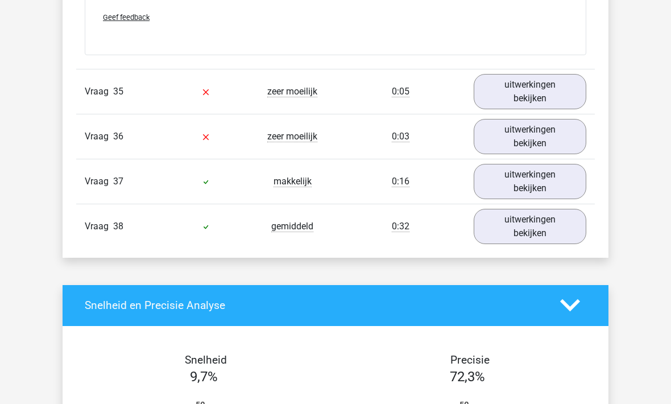
click at [517, 119] on link "uitwerkingen bekijken" at bounding box center [530, 136] width 113 height 35
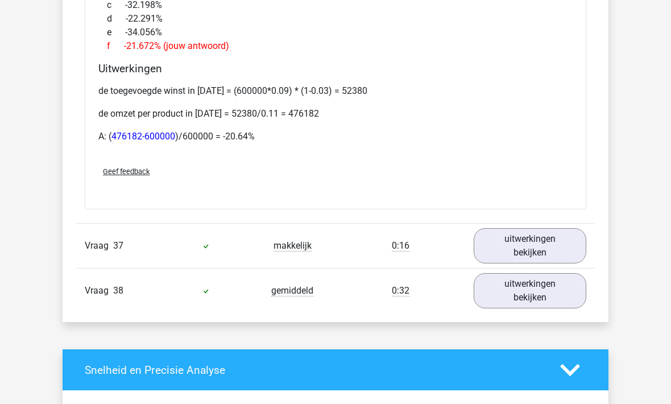
click at [507, 228] on link "uitwerkingen bekijken" at bounding box center [530, 245] width 113 height 35
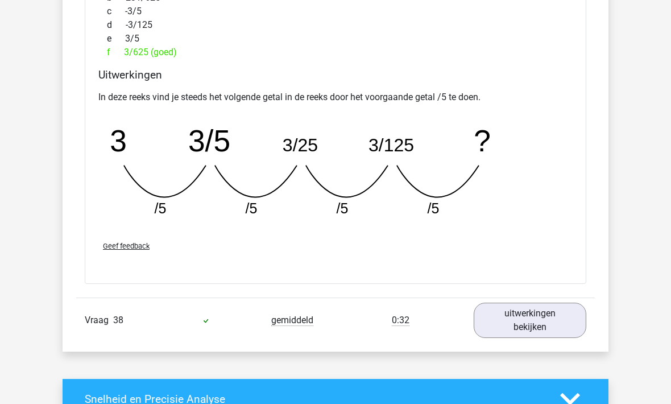
click at [510, 309] on link "uitwerkingen bekijken" at bounding box center [530, 320] width 113 height 35
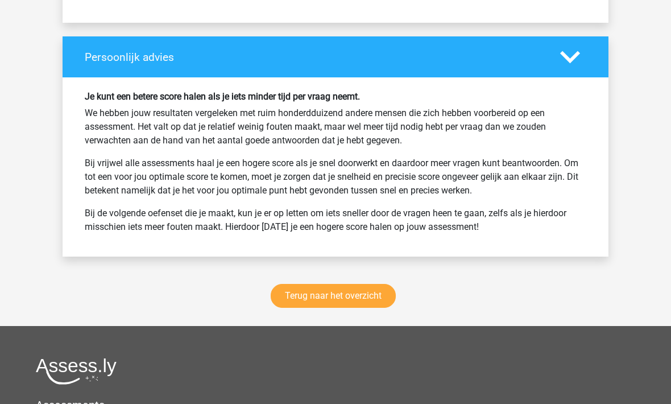
scroll to position [21016, 0]
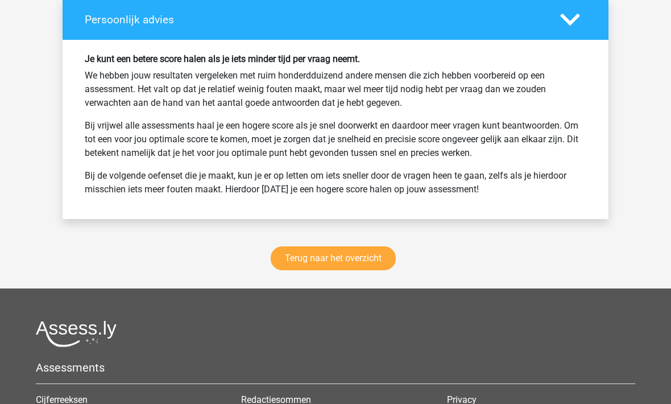
click at [311, 246] on link "Terug naar het overzicht" at bounding box center [333, 258] width 125 height 24
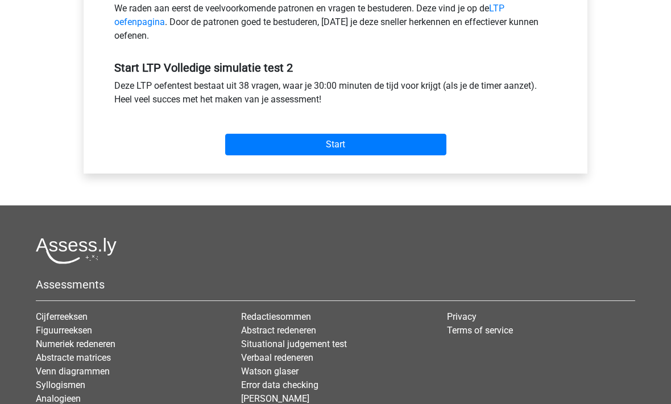
scroll to position [424, 0]
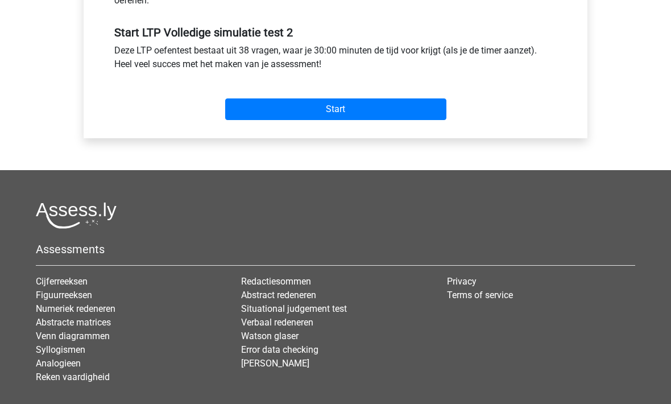
click at [275, 108] on input "Start" at bounding box center [335, 109] width 221 height 22
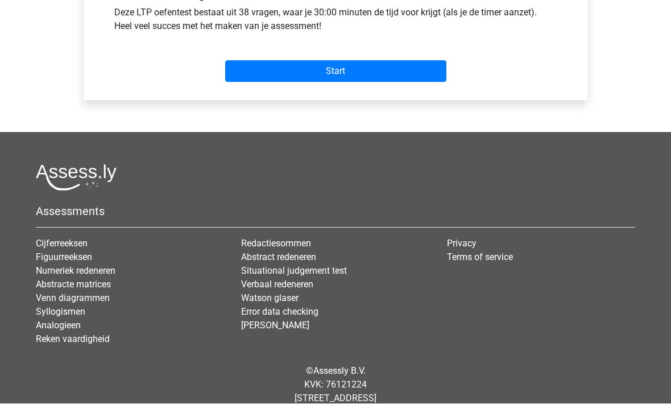
click at [257, 75] on input "Start" at bounding box center [335, 72] width 221 height 22
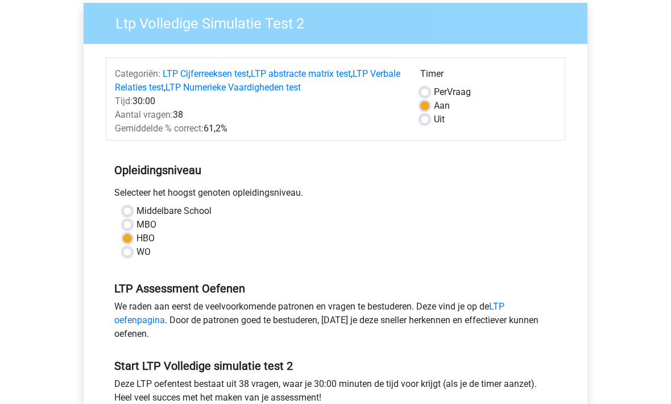
scroll to position [40, 0]
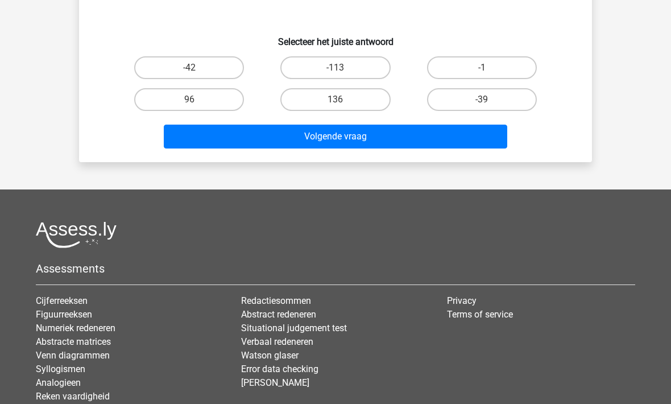
scroll to position [192, 0]
click at [308, 99] on label "136" at bounding box center [335, 99] width 110 height 23
click at [336, 100] on input "136" at bounding box center [339, 103] width 7 height 7
radio input "true"
click at [263, 146] on button "Volgende vraag" at bounding box center [336, 137] width 344 height 24
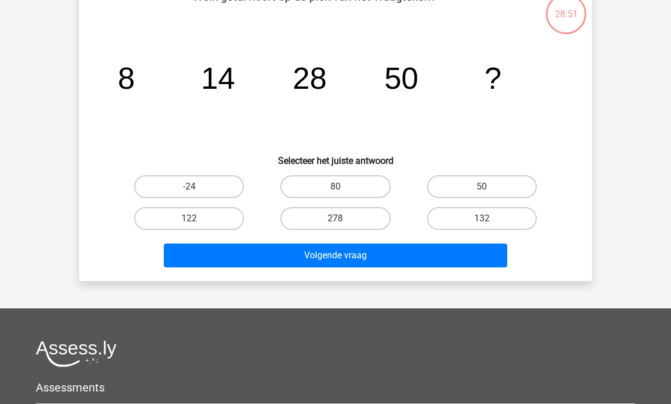
scroll to position [52, 0]
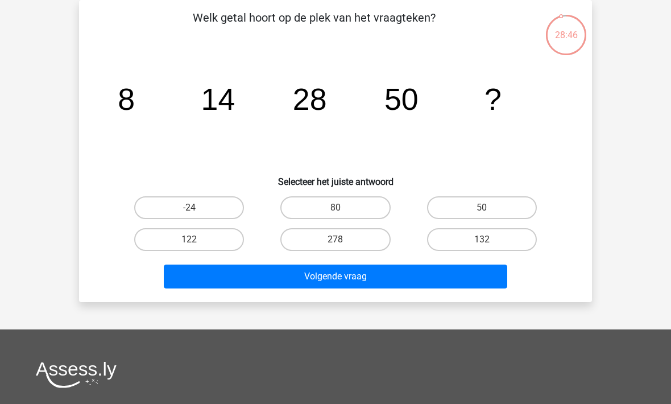
click at [321, 250] on label "278" at bounding box center [335, 239] width 110 height 23
click at [336, 247] on input "278" at bounding box center [339, 242] width 7 height 7
radio input "true"
click at [292, 283] on button "Volgende vraag" at bounding box center [336, 276] width 344 height 24
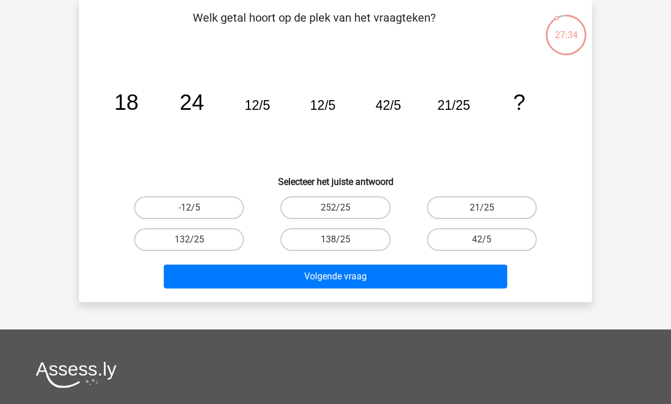
click at [325, 218] on label "252/25" at bounding box center [335, 207] width 110 height 23
click at [336, 215] on input "252/25" at bounding box center [339, 211] width 7 height 7
radio input "true"
click at [300, 277] on button "Volgende vraag" at bounding box center [336, 276] width 344 height 24
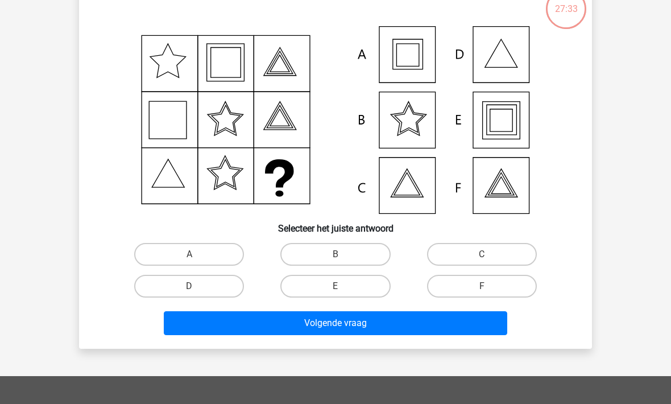
scroll to position [78, 0]
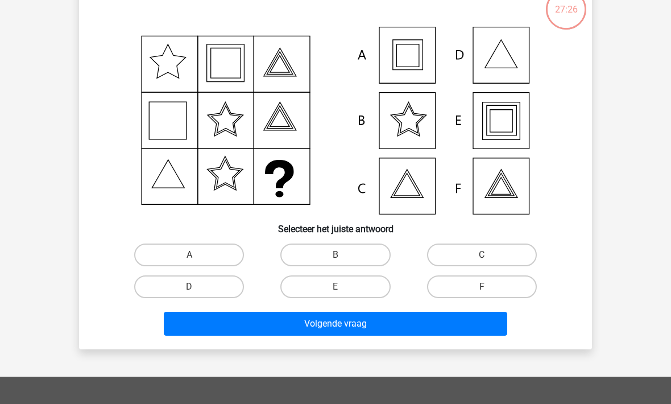
click at [306, 290] on label "E" at bounding box center [335, 286] width 110 height 23
click at [336, 290] on input "E" at bounding box center [339, 290] width 7 height 7
radio input "true"
click at [275, 332] on button "Volgende vraag" at bounding box center [336, 324] width 344 height 24
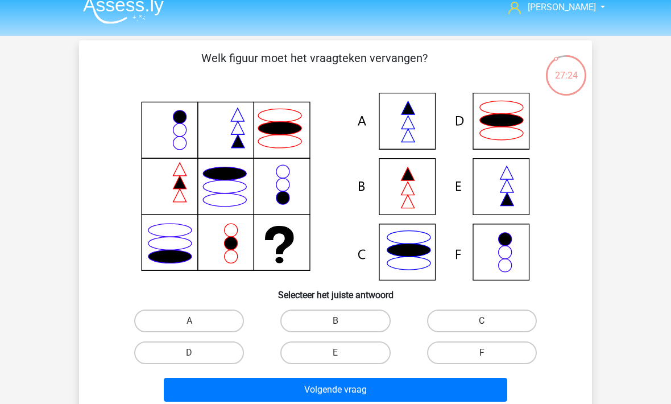
scroll to position [0, 0]
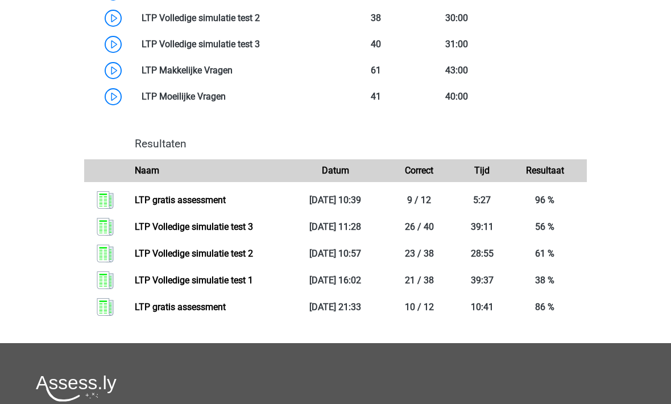
scroll to position [775, 0]
click at [176, 257] on link "LTP Volledige simulatie test 2" at bounding box center [194, 253] width 118 height 11
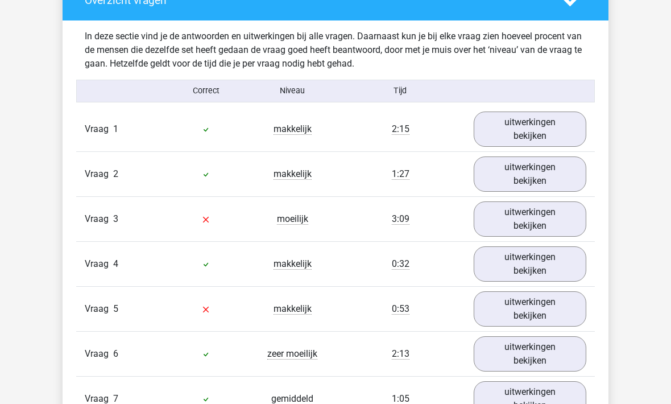
click at [521, 133] on link "uitwerkingen bekijken" at bounding box center [530, 129] width 113 height 35
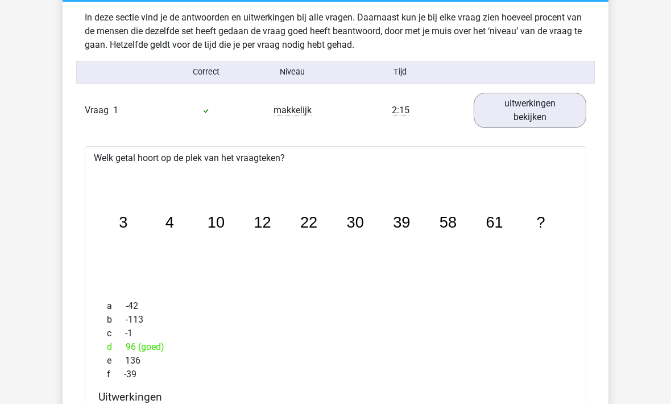
scroll to position [935, 0]
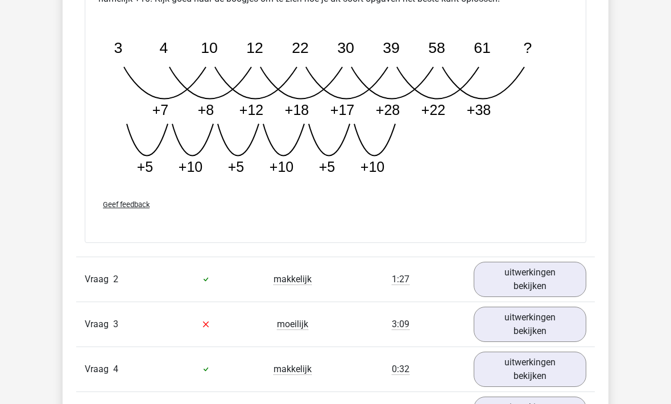
click at [498, 274] on link "uitwerkingen bekijken" at bounding box center [530, 279] width 113 height 35
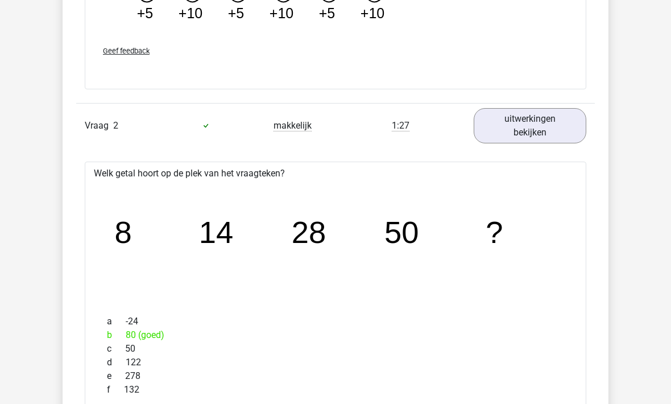
scroll to position [1624, 0]
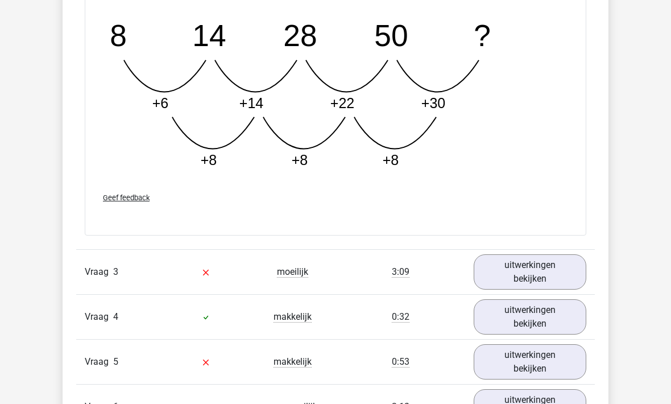
click at [502, 268] on link "uitwerkingen bekijken" at bounding box center [530, 272] width 113 height 35
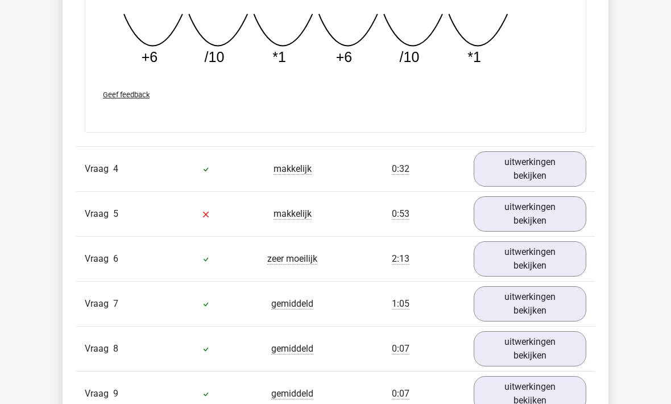
scroll to position [2744, 0]
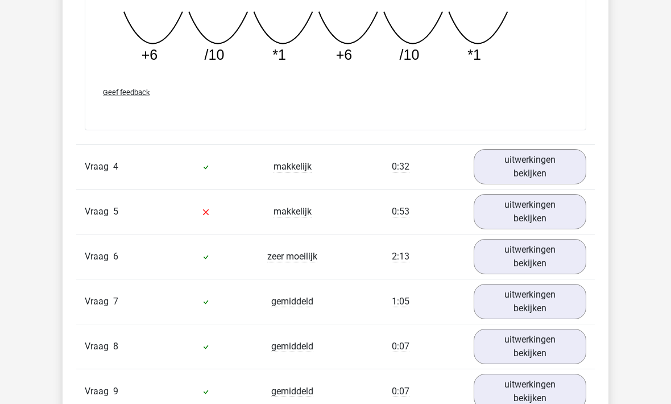
click at [513, 161] on link "uitwerkingen bekijken" at bounding box center [530, 166] width 113 height 35
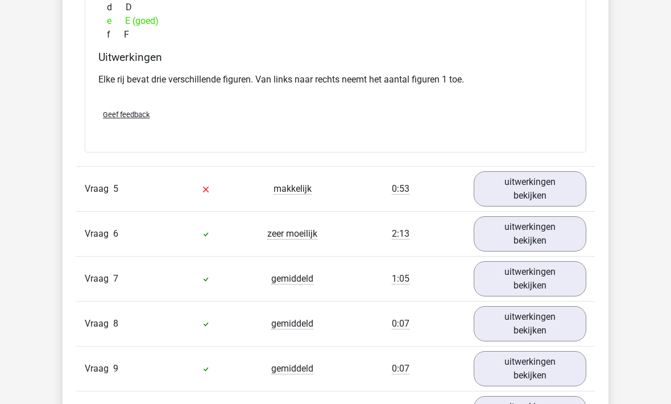
scroll to position [3233, 0]
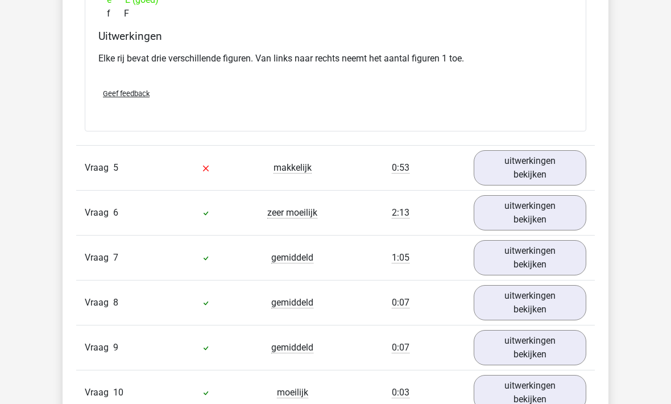
click at [513, 157] on link "uitwerkingen bekijken" at bounding box center [530, 167] width 113 height 35
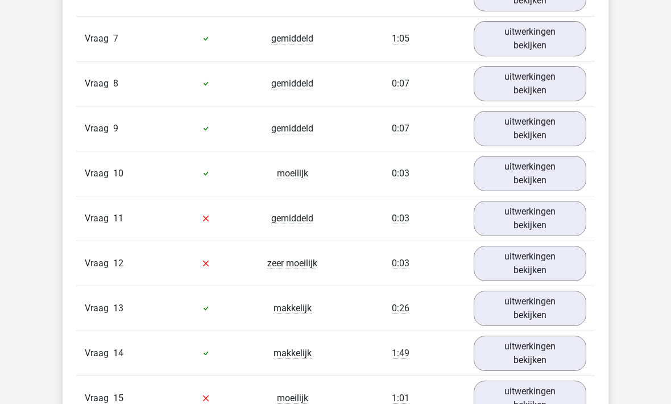
scroll to position [3887, 0]
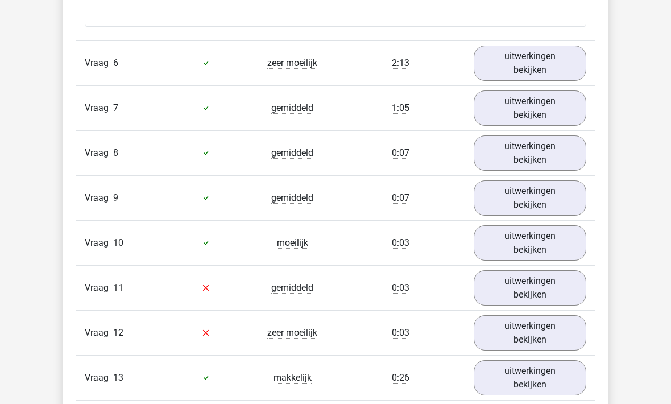
click at [506, 55] on link "uitwerkingen bekijken" at bounding box center [530, 63] width 113 height 35
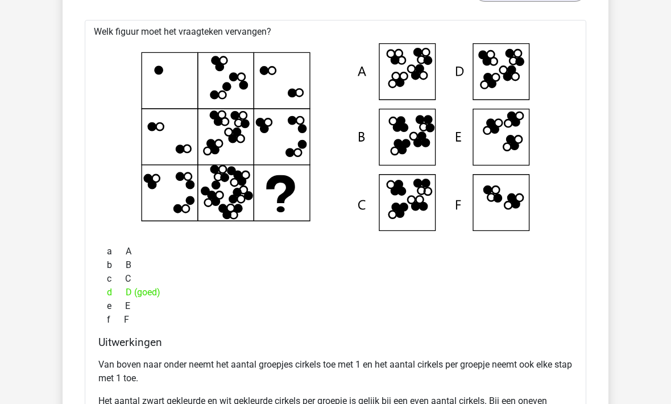
scroll to position [3965, 0]
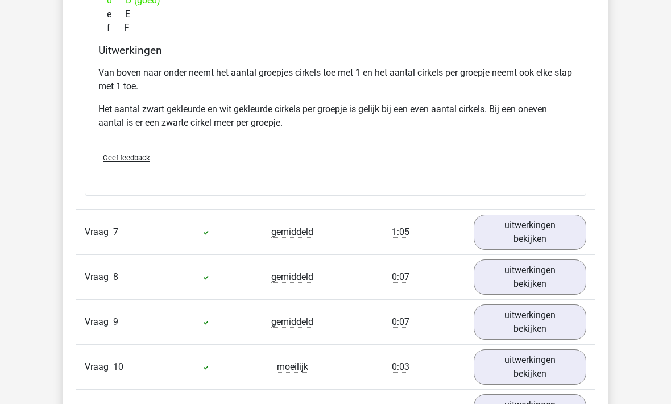
click at [509, 234] on link "uitwerkingen bekijken" at bounding box center [530, 231] width 113 height 35
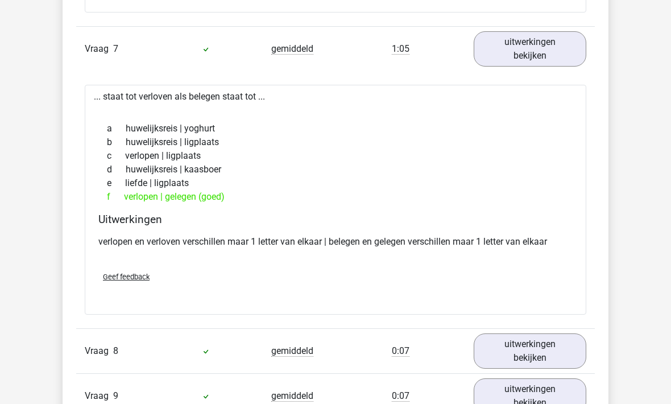
scroll to position [4445, 0]
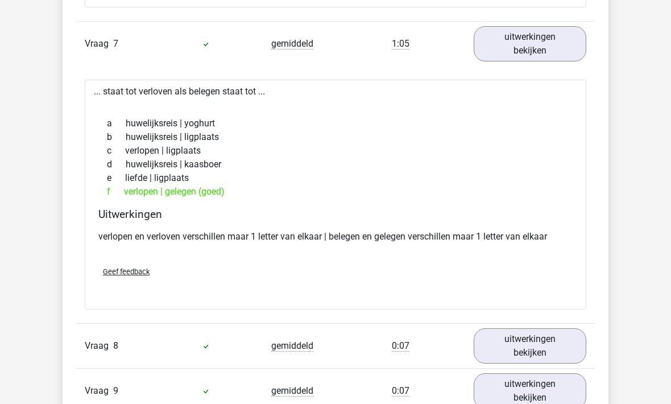
click at [508, 356] on link "uitwerkingen bekijken" at bounding box center [530, 345] width 113 height 35
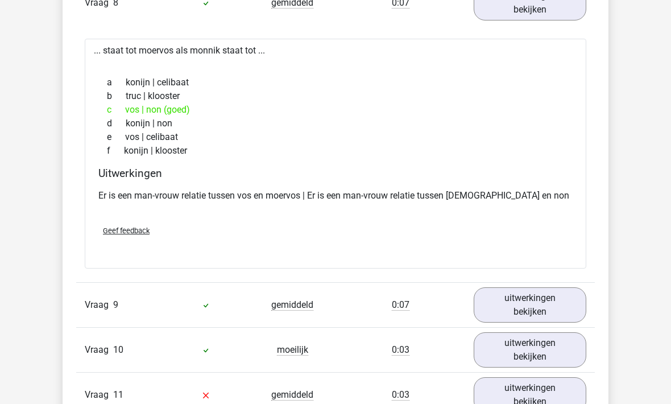
scroll to position [4793, 0]
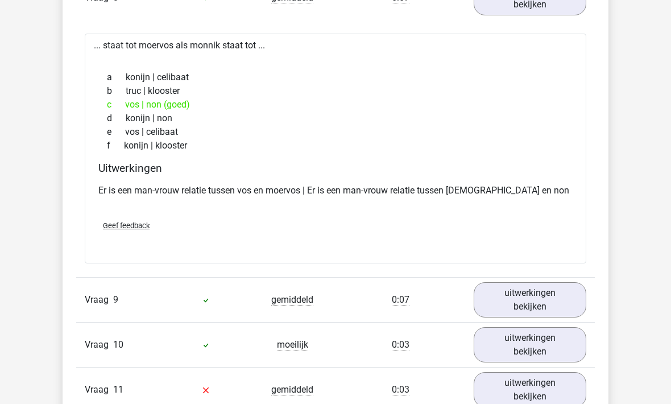
click at [511, 283] on link "uitwerkingen bekijken" at bounding box center [530, 300] width 113 height 35
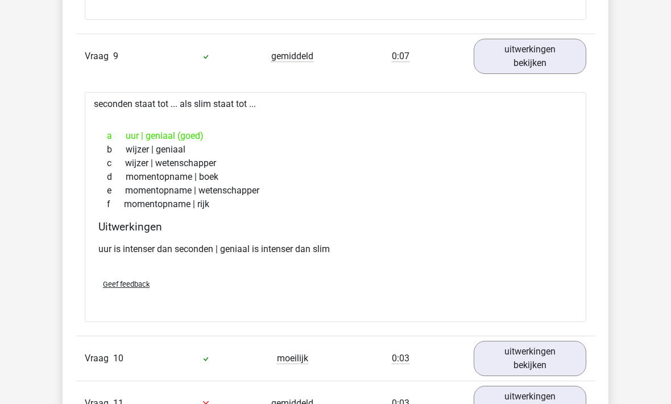
scroll to position [5061, 0]
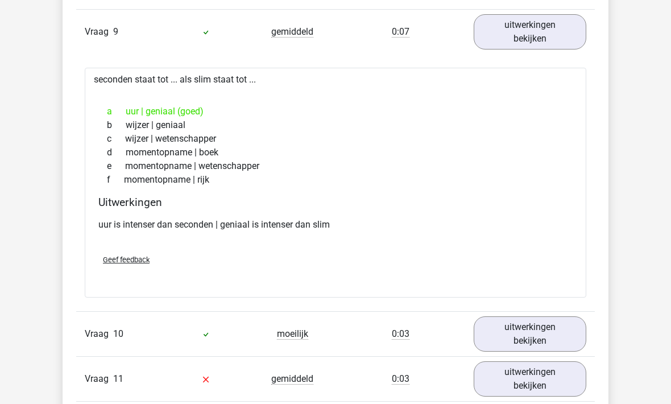
click at [513, 333] on link "uitwerkingen bekijken" at bounding box center [530, 334] width 113 height 35
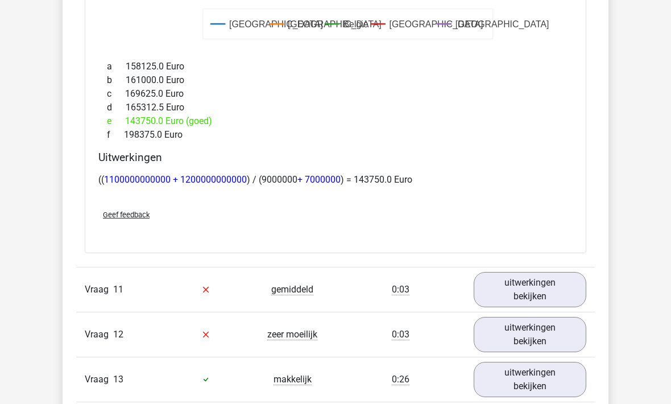
click at [498, 340] on link "uitwerkingen bekijken" at bounding box center [530, 334] width 113 height 35
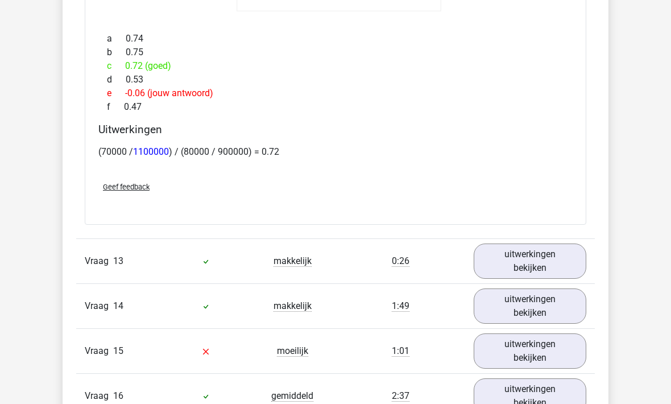
click at [497, 267] on link "uitwerkingen bekijken" at bounding box center [530, 260] width 113 height 35
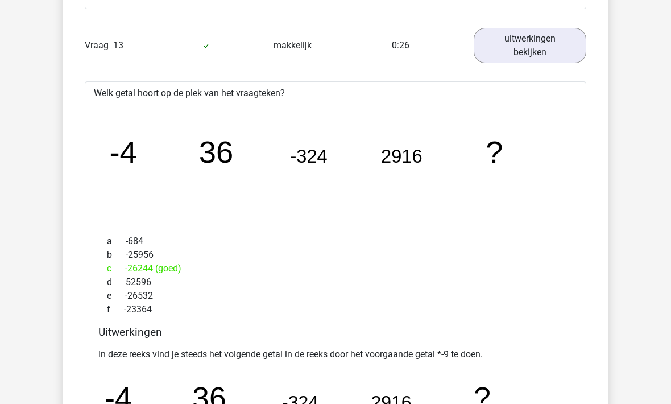
scroll to position [6768, 0]
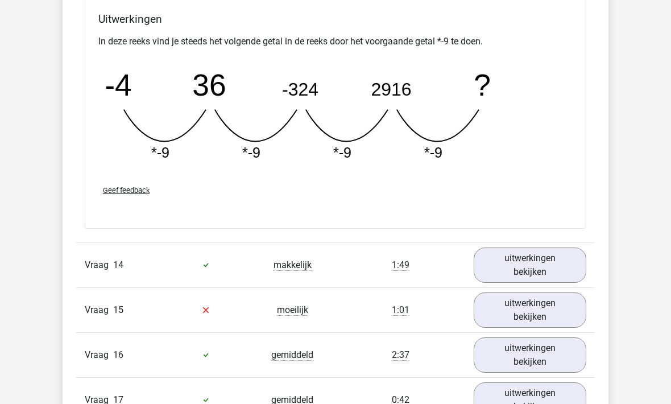
click at [507, 257] on link "uitwerkingen bekijken" at bounding box center [530, 264] width 113 height 35
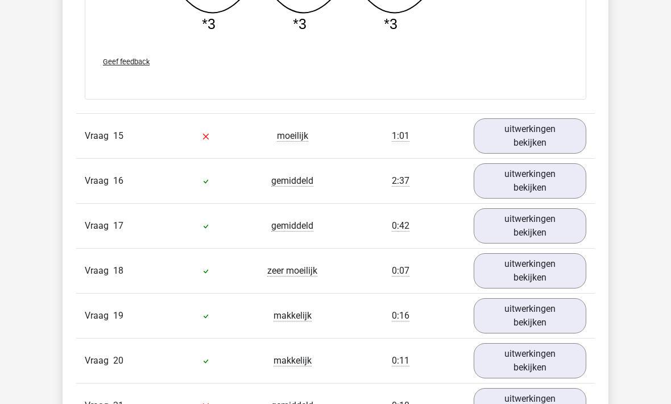
scroll to position [7826, 0]
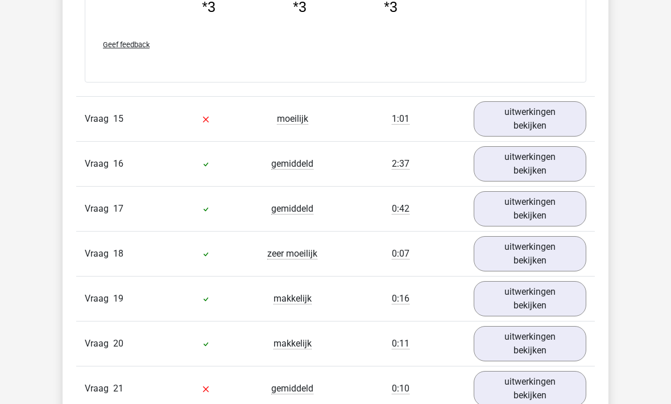
click at [523, 125] on link "uitwerkingen bekijken" at bounding box center [530, 118] width 113 height 35
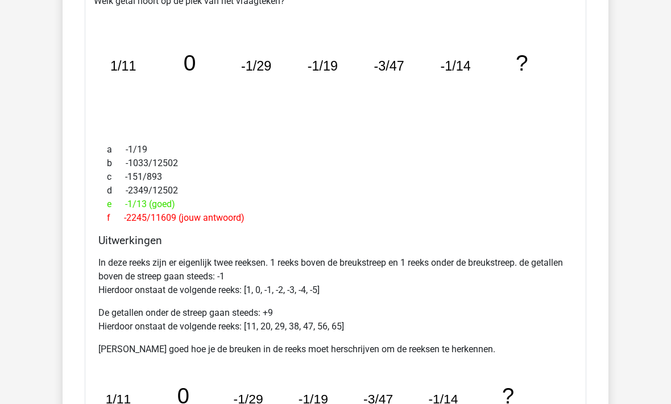
scroll to position [7991, 0]
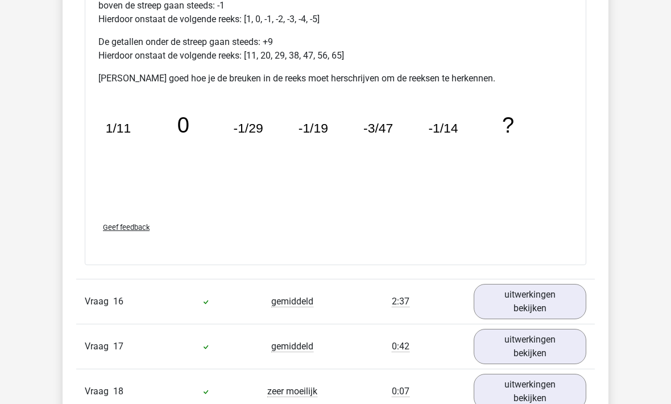
click at [494, 291] on link "uitwerkingen bekijken" at bounding box center [530, 301] width 113 height 35
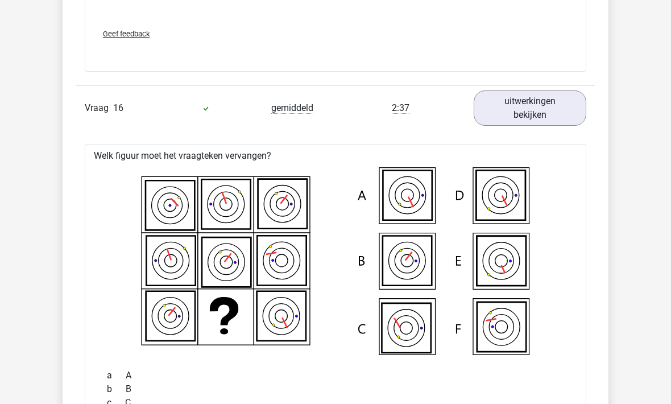
scroll to position [8477, 0]
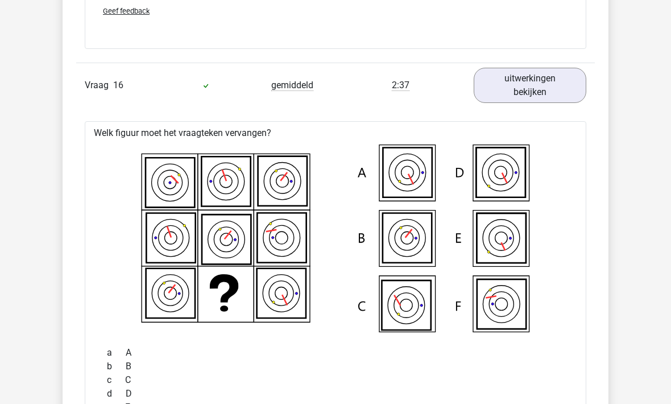
click at [119, 196] on icon at bounding box center [335, 239] width 465 height 188
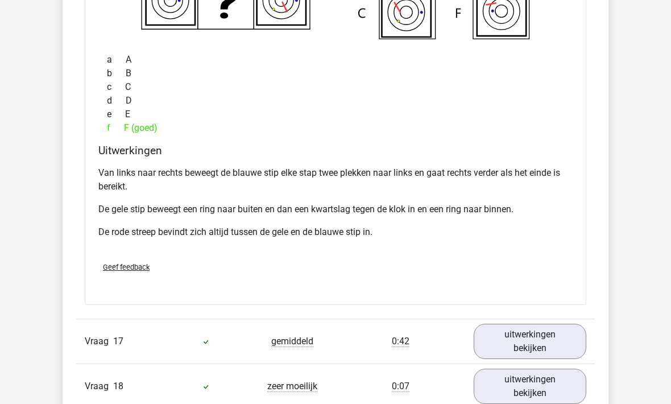
scroll to position [8901, 0]
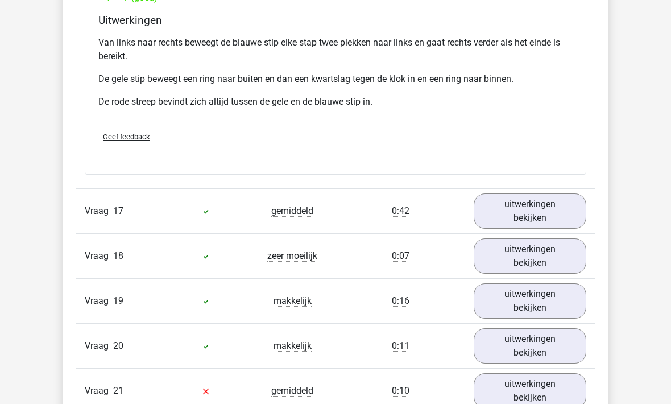
click at [494, 208] on link "uitwerkingen bekijken" at bounding box center [530, 210] width 113 height 35
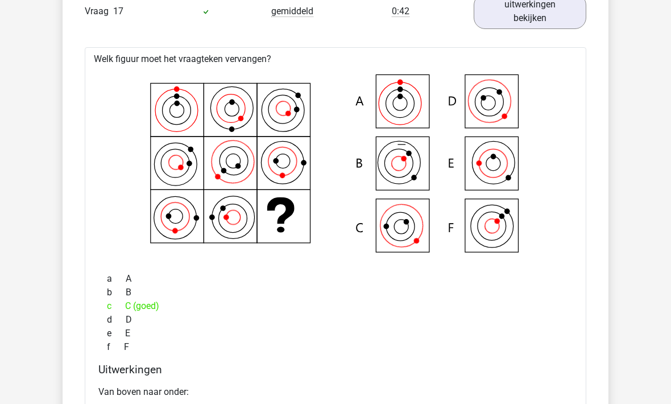
scroll to position [9103, 0]
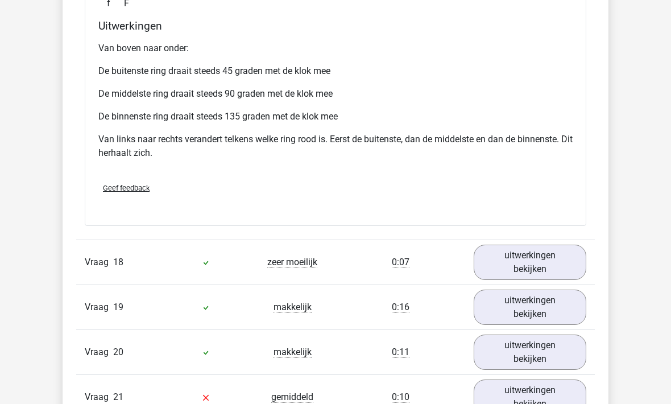
click at [520, 264] on link "uitwerkingen bekijken" at bounding box center [530, 262] width 113 height 35
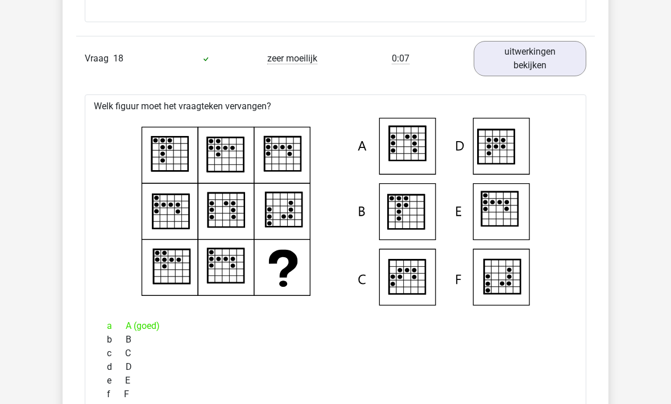
scroll to position [9649, 0]
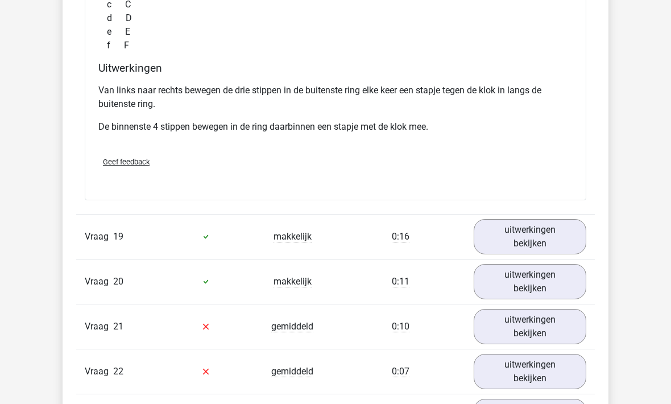
click at [496, 234] on link "uitwerkingen bekijken" at bounding box center [530, 236] width 113 height 35
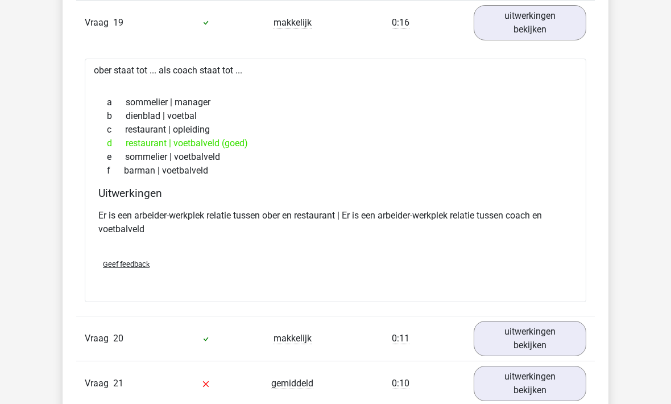
scroll to position [10211, 0]
click at [512, 327] on link "uitwerkingen bekijken" at bounding box center [530, 338] width 113 height 35
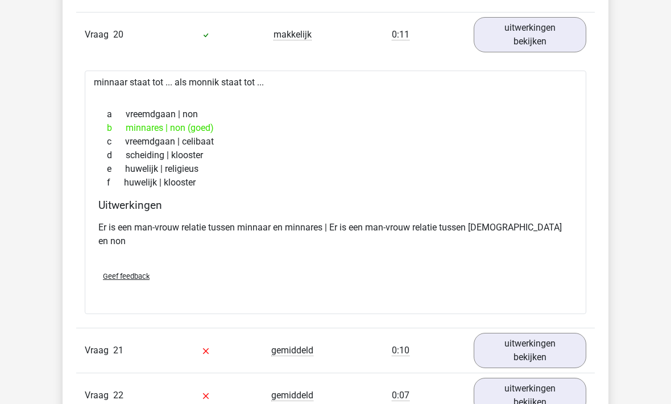
scroll to position [10514, 0]
click at [519, 333] on link "uitwerkingen bekijken" at bounding box center [530, 350] width 113 height 35
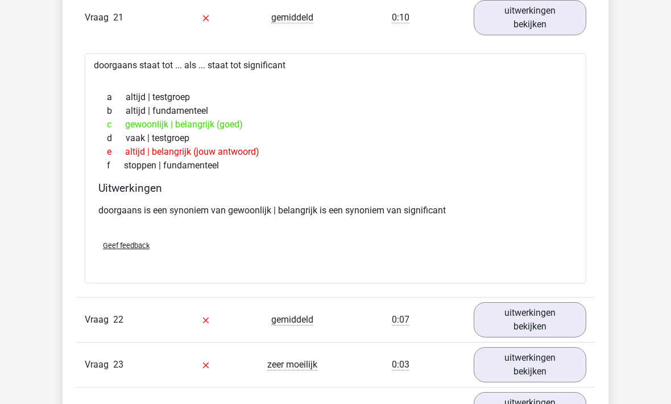
scroll to position [10847, 0]
click at [495, 301] on link "uitwerkingen bekijken" at bounding box center [530, 318] width 113 height 35
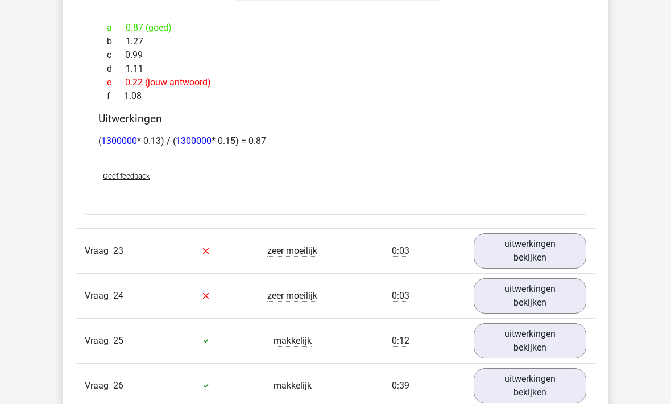
scroll to position [11691, 0]
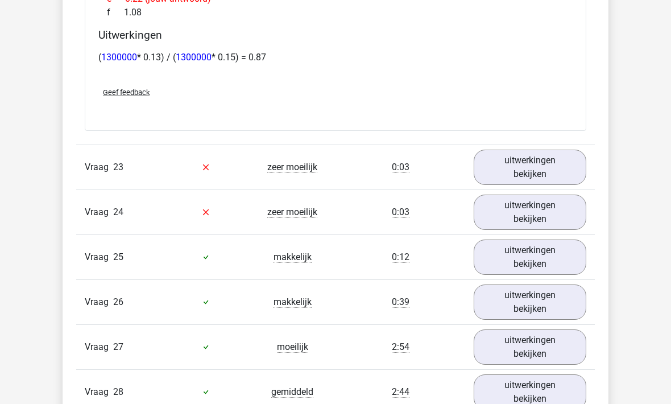
click at [502, 248] on link "uitwerkingen bekijken" at bounding box center [530, 256] width 113 height 35
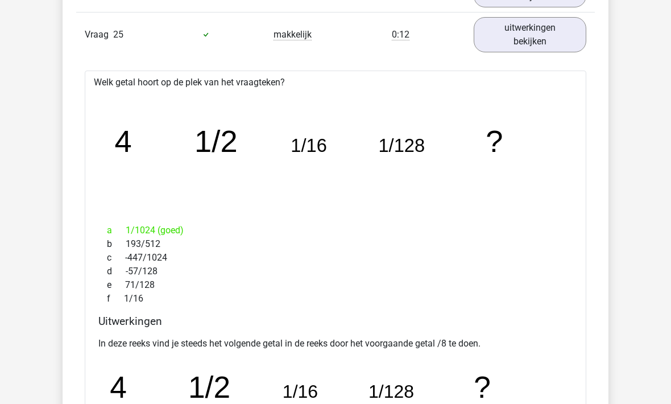
scroll to position [11933, 0]
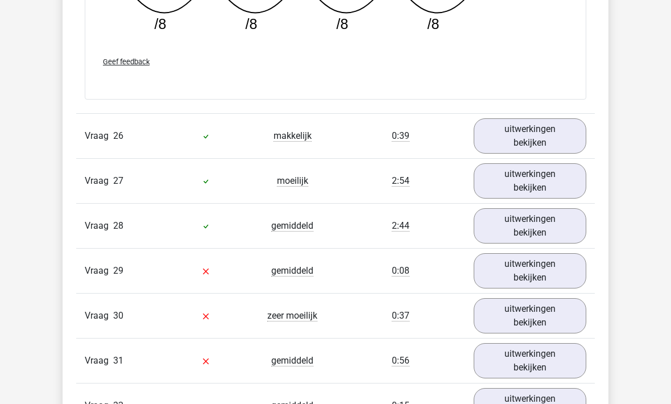
click at [507, 119] on link "uitwerkingen bekijken" at bounding box center [530, 136] width 113 height 35
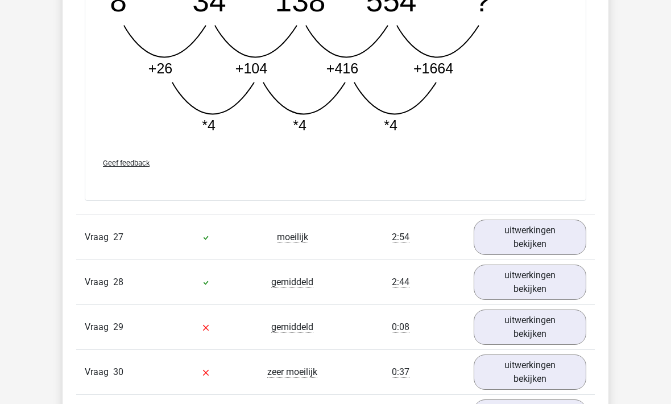
click at [490, 220] on link "uitwerkingen bekijken" at bounding box center [530, 237] width 113 height 35
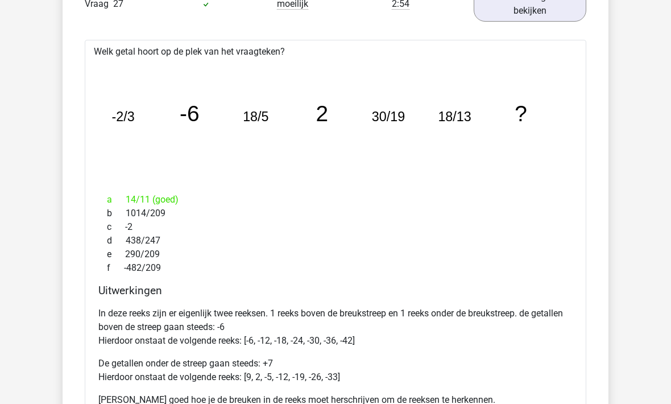
scroll to position [13080, 0]
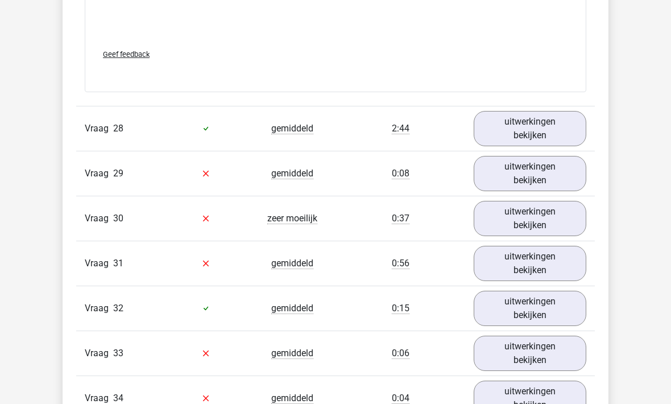
click at [498, 111] on link "uitwerkingen bekijken" at bounding box center [530, 128] width 113 height 35
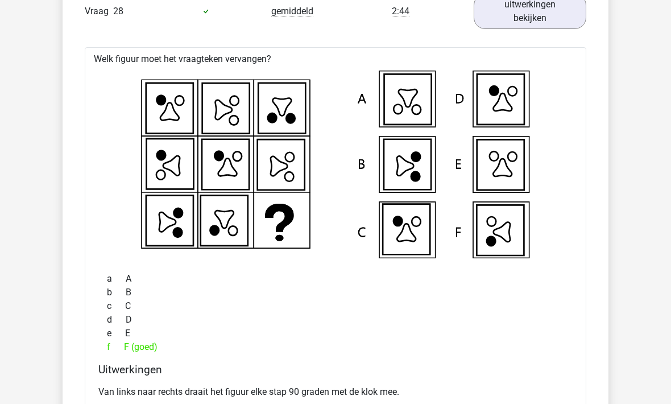
scroll to position [13690, 0]
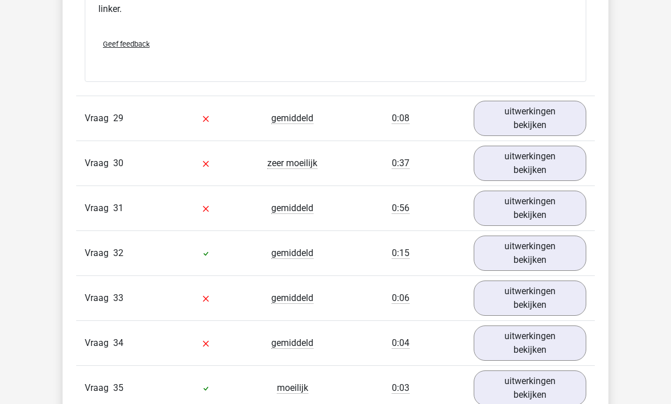
click at [510, 101] on link "uitwerkingen bekijken" at bounding box center [530, 118] width 113 height 35
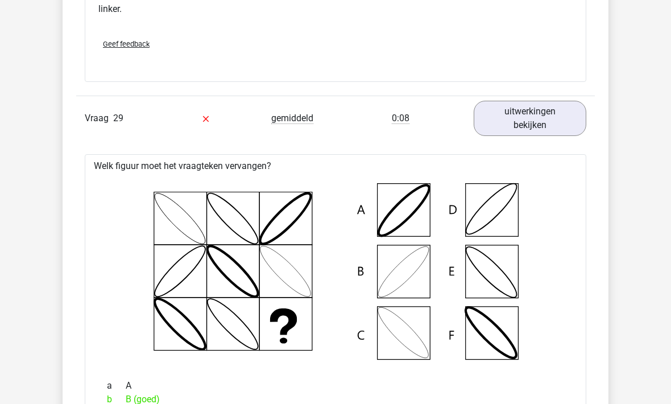
scroll to position [14110, 0]
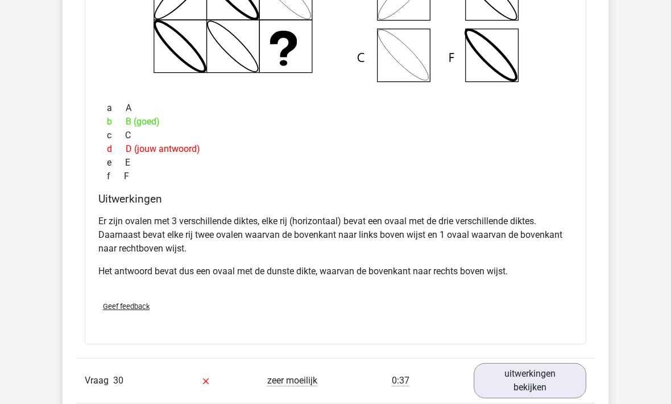
click at [498, 363] on link "uitwerkingen bekijken" at bounding box center [530, 380] width 113 height 35
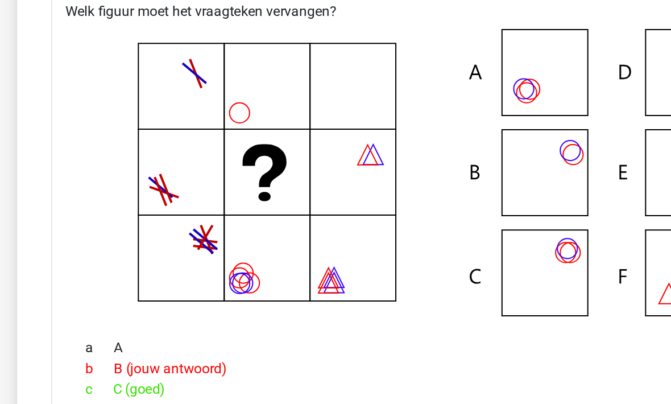
scroll to position [14807, 0]
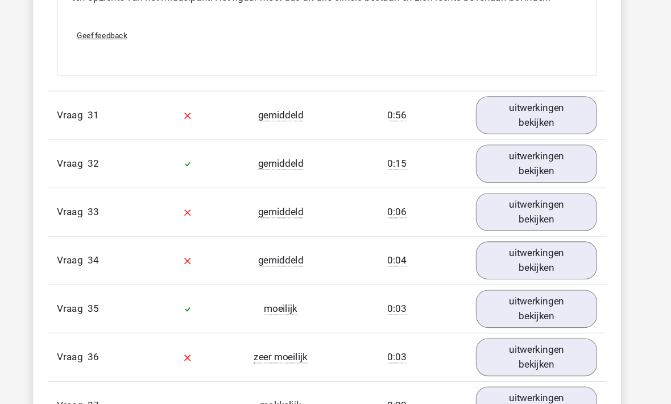
click at [474, 97] on link "uitwerkingen bekijken" at bounding box center [530, 106] width 113 height 35
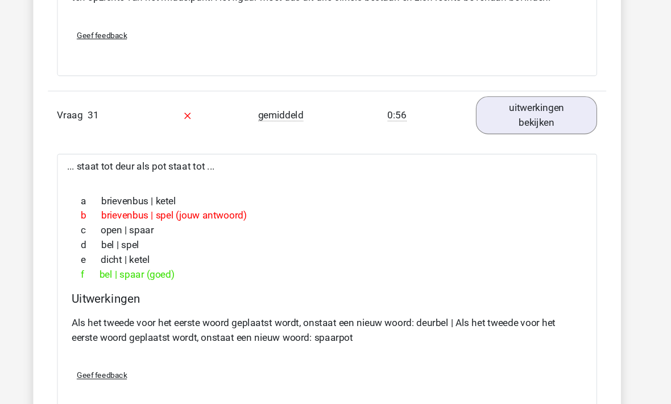
scroll to position [15178, 0]
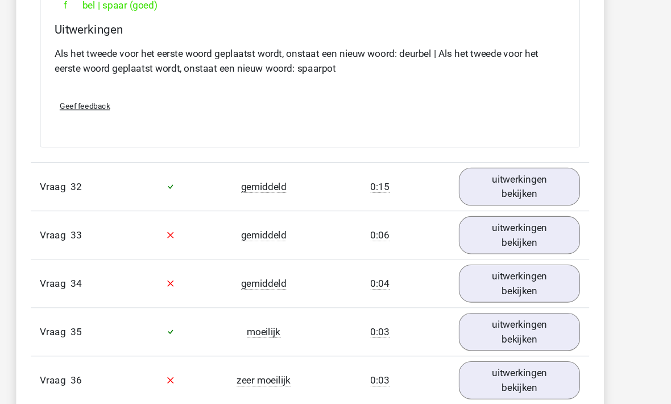
click at [474, 163] on link "uitwerkingen bekijken" at bounding box center [530, 173] width 113 height 35
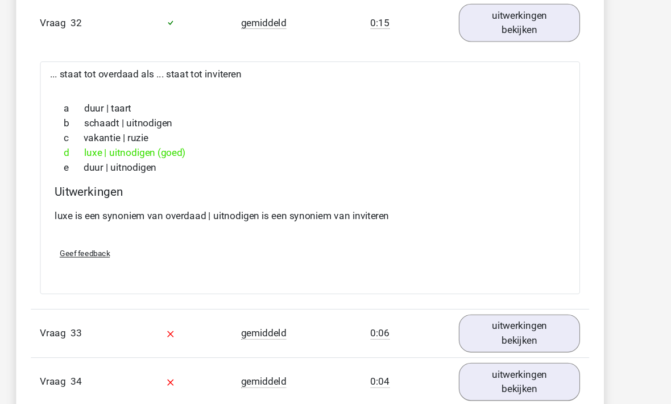
scroll to position [15581, 0]
click at [474, 313] on link "uitwerkingen bekijken" at bounding box center [530, 308] width 113 height 35
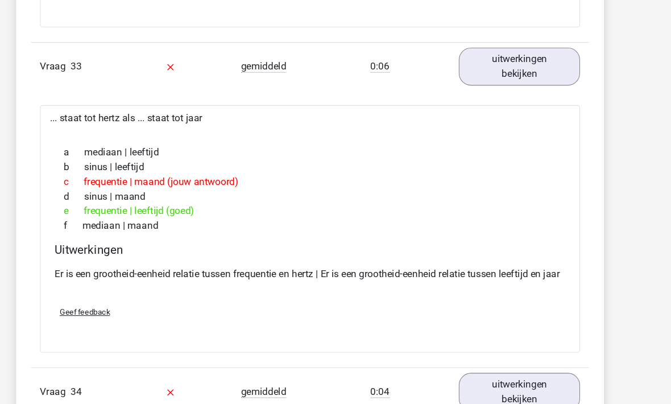
scroll to position [15887, 0]
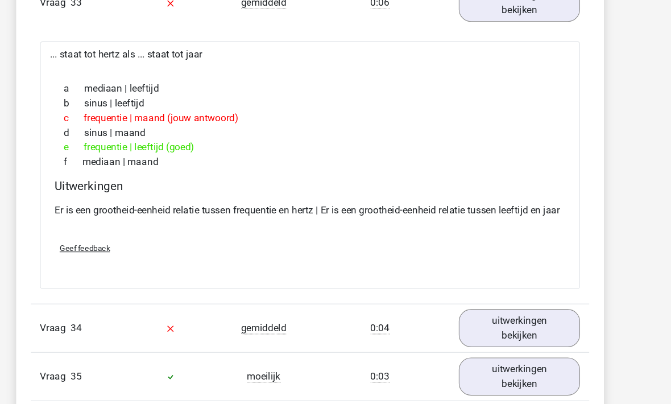
click at [474, 312] on link "uitwerkingen bekijken" at bounding box center [530, 304] width 113 height 35
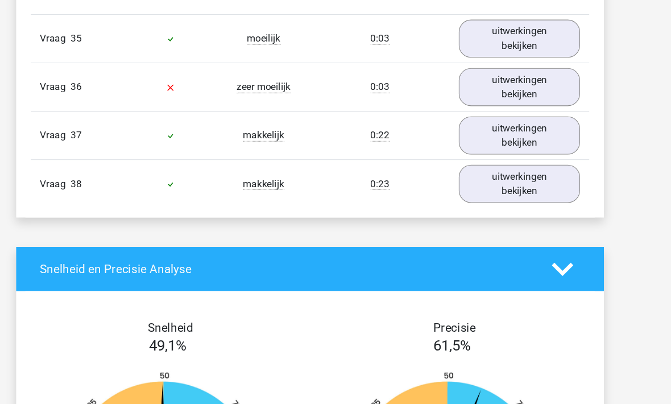
click at [474, 92] on link "uitwerkingen bekijken" at bounding box center [530, 80] width 113 height 35
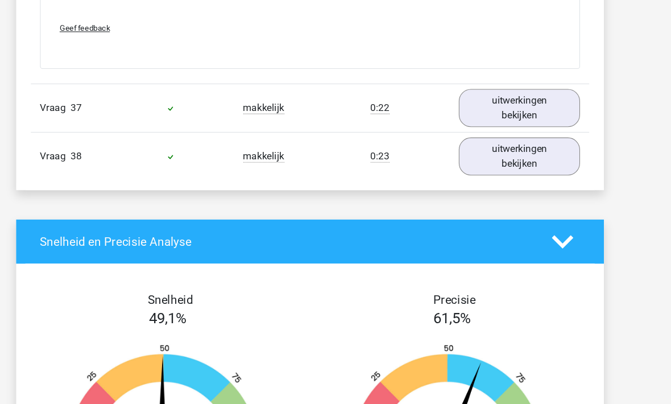
scroll to position [17554, 0]
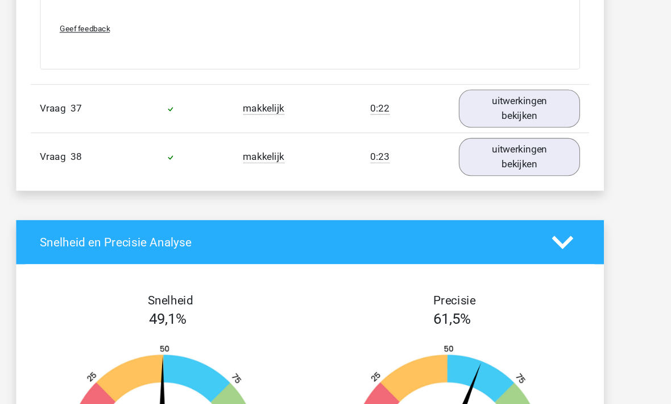
click at [474, 116] on link "uitwerkingen bekijken" at bounding box center [530, 100] width 113 height 35
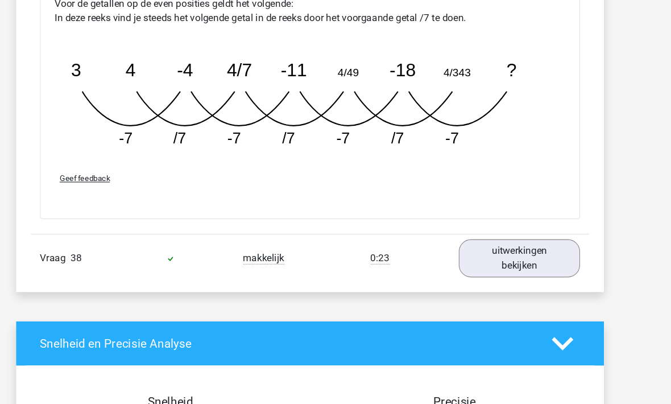
click at [474, 253] on link "uitwerkingen bekijken" at bounding box center [530, 239] width 113 height 35
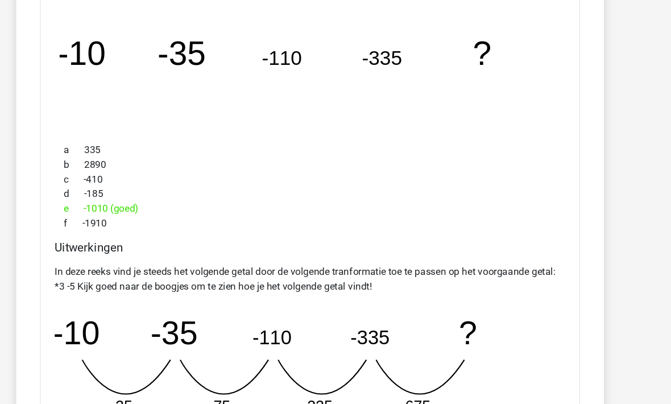
scroll to position [19419, 0]
